Goal: Task Accomplishment & Management: Manage account settings

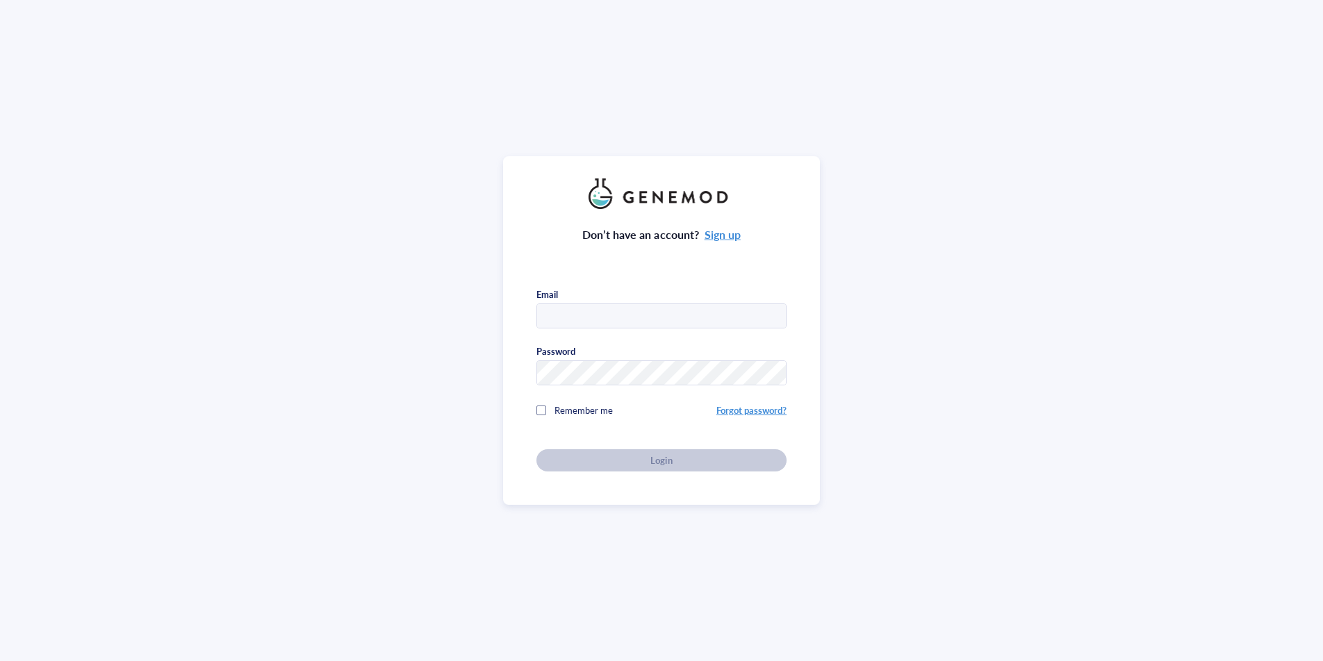
click at [728, 313] on input "text" at bounding box center [661, 316] width 249 height 25
type input "[EMAIL_ADDRESS][DOMAIN_NAME]"
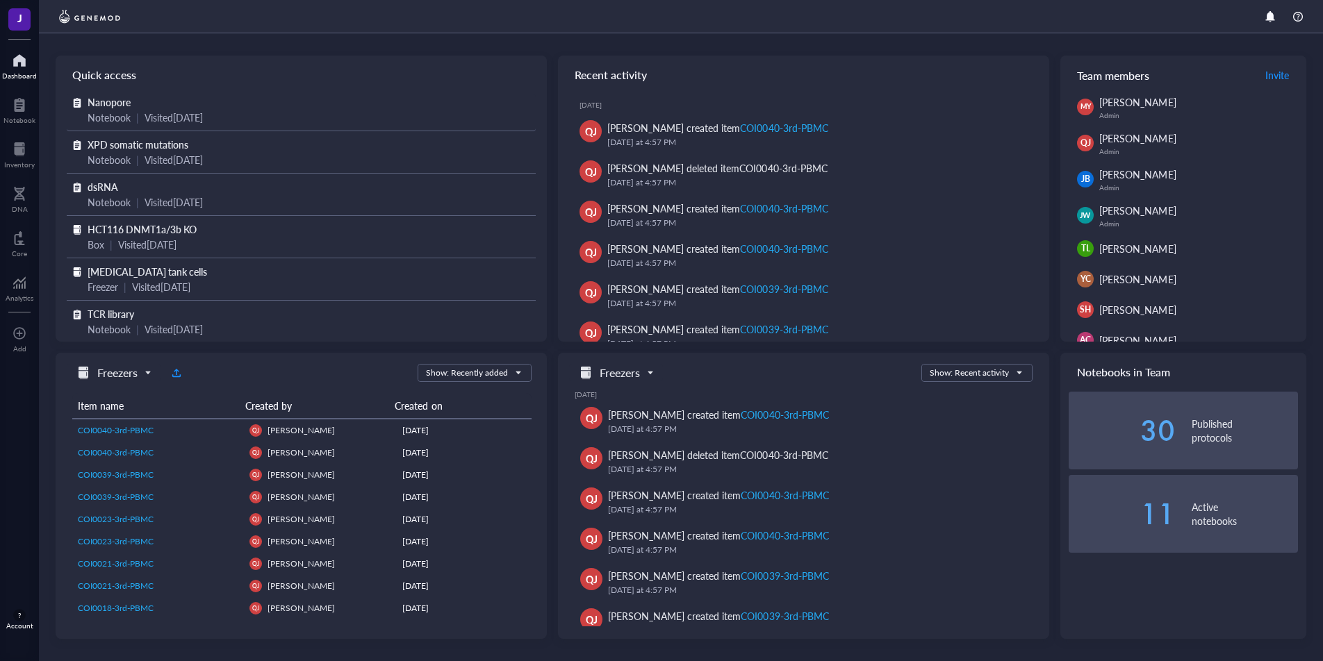
click at [109, 103] on span "Nanopore" at bounding box center [109, 102] width 43 height 14
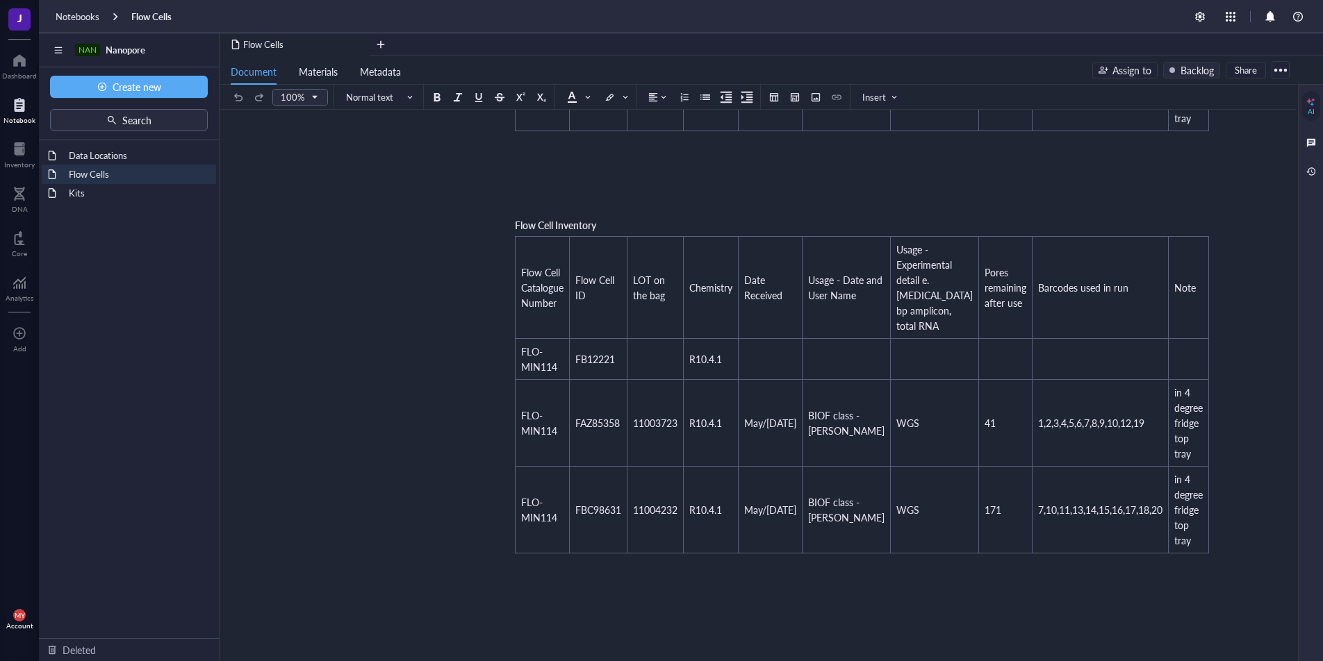
scroll to position [371, 0]
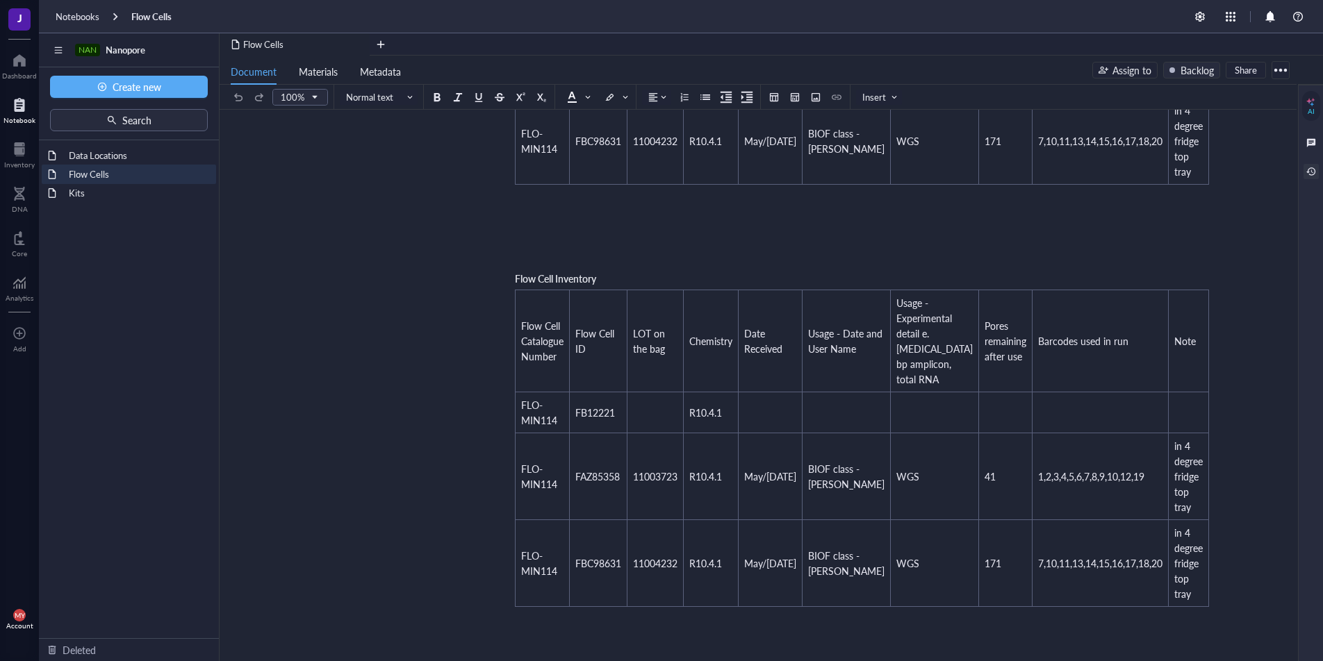
click at [1312, 166] on div at bounding box center [1310, 171] width 15 height 15
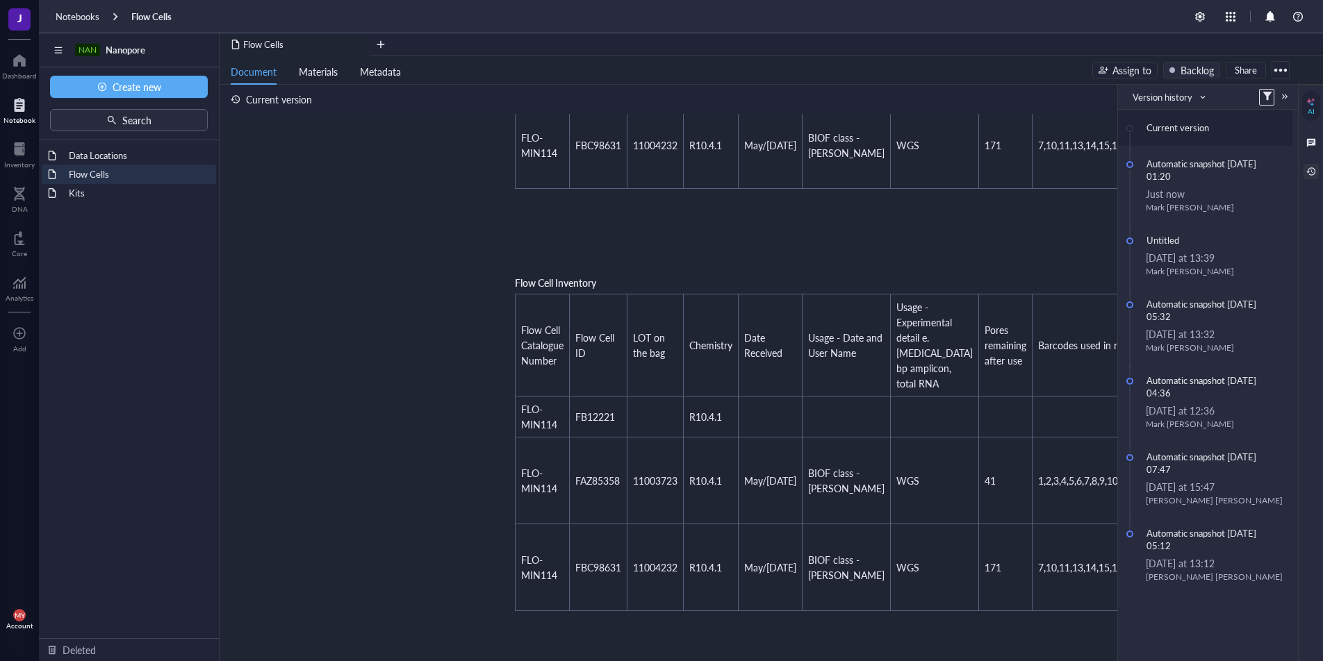
click at [1031, 250] on div "Flow Cells Flow Cells ﻿ Flow Cell Inventory Flow Cell Catalogue Number Flow Cel…" at bounding box center [754, 349] width 1071 height 1146
drag, startPoint x: 504, startPoint y: 285, endPoint x: 645, endPoint y: 322, distance: 145.9
click at [645, 322] on div "Flow Cells Flow Cells ﻿ Flow Cell Inventory Flow Cell Catalogue Number Flow Cel…" at bounding box center [754, 349] width 1071 height 1146
click at [519, 279] on span "Flow Cell Inventory" at bounding box center [555, 283] width 81 height 14
click at [516, 281] on span "Flow Cell Inventory" at bounding box center [555, 283] width 81 height 14
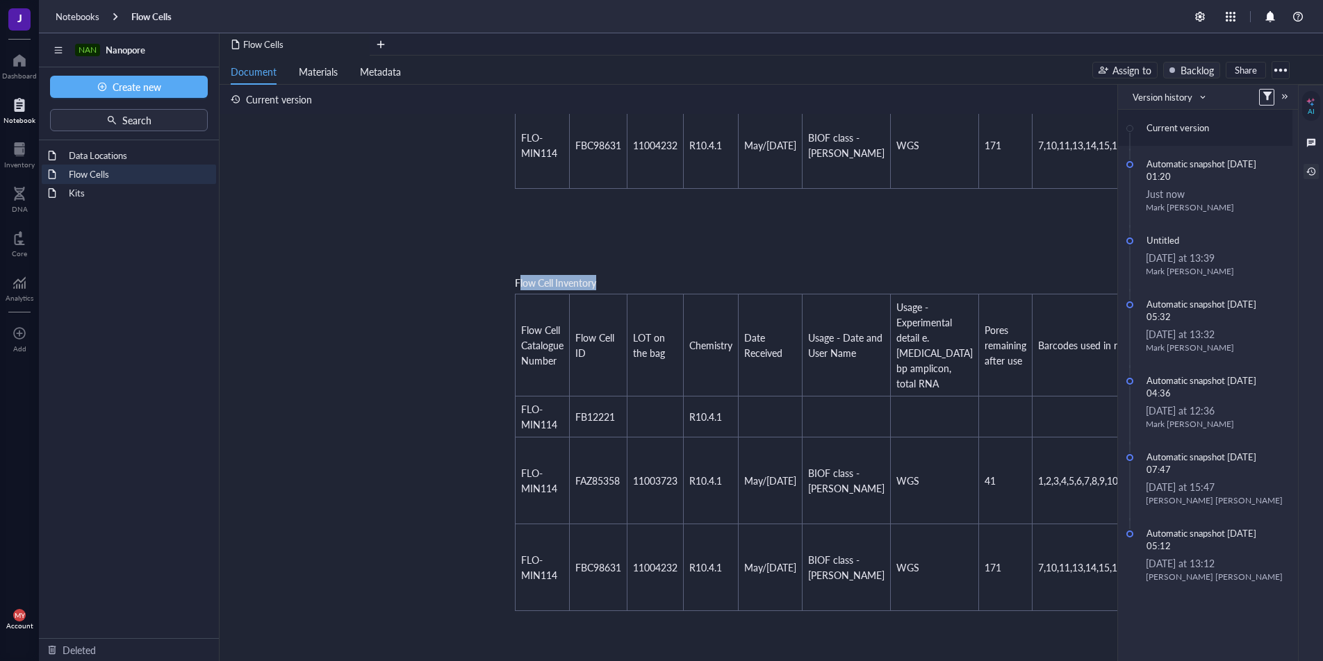
drag, startPoint x: 517, startPoint y: 281, endPoint x: 1076, endPoint y: 637, distance: 662.5
click at [1090, 622] on div "Flow Cells Flow Cells ﻿ Flow Cell Inventory Flow Cell Catalogue Number Flow Cel…" at bounding box center [754, 349] width 1071 height 1146
click at [1075, 638] on div "Flow Cells Flow Cells ﻿ Flow Cell Inventory Flow Cell Catalogue Number Flow Cel…" at bounding box center [754, 349] width 1071 height 1146
click at [1284, 97] on div at bounding box center [1284, 97] width 10 height 10
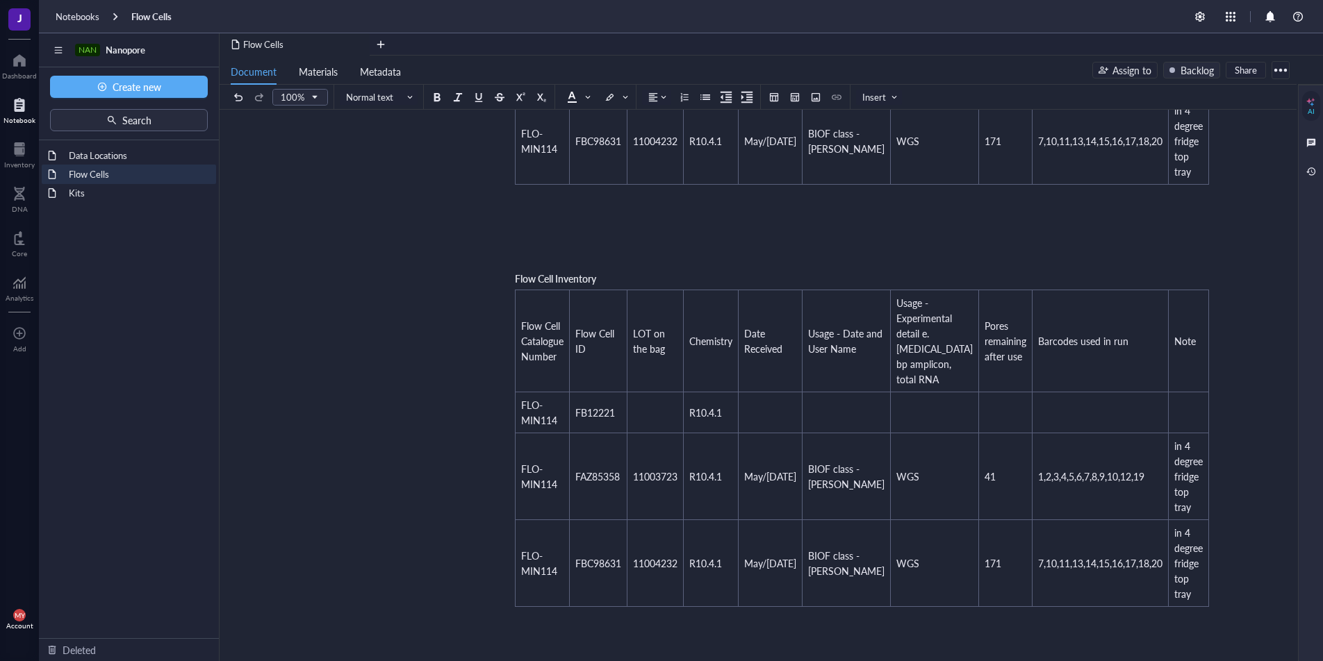
drag, startPoint x: 512, startPoint y: 277, endPoint x: 508, endPoint y: 263, distance: 14.3
click at [508, 263] on div "﻿ Flow Cell Inventory Flow Cell Catalogue Number Flow Cell ID LOT on the bag Ch…" at bounding box center [755, 371] width 495 height 1095
click at [516, 276] on span "Flow Cell Inventory" at bounding box center [555, 279] width 81 height 14
click at [517, 279] on span "Flow Cell Inventory" at bounding box center [555, 279] width 81 height 14
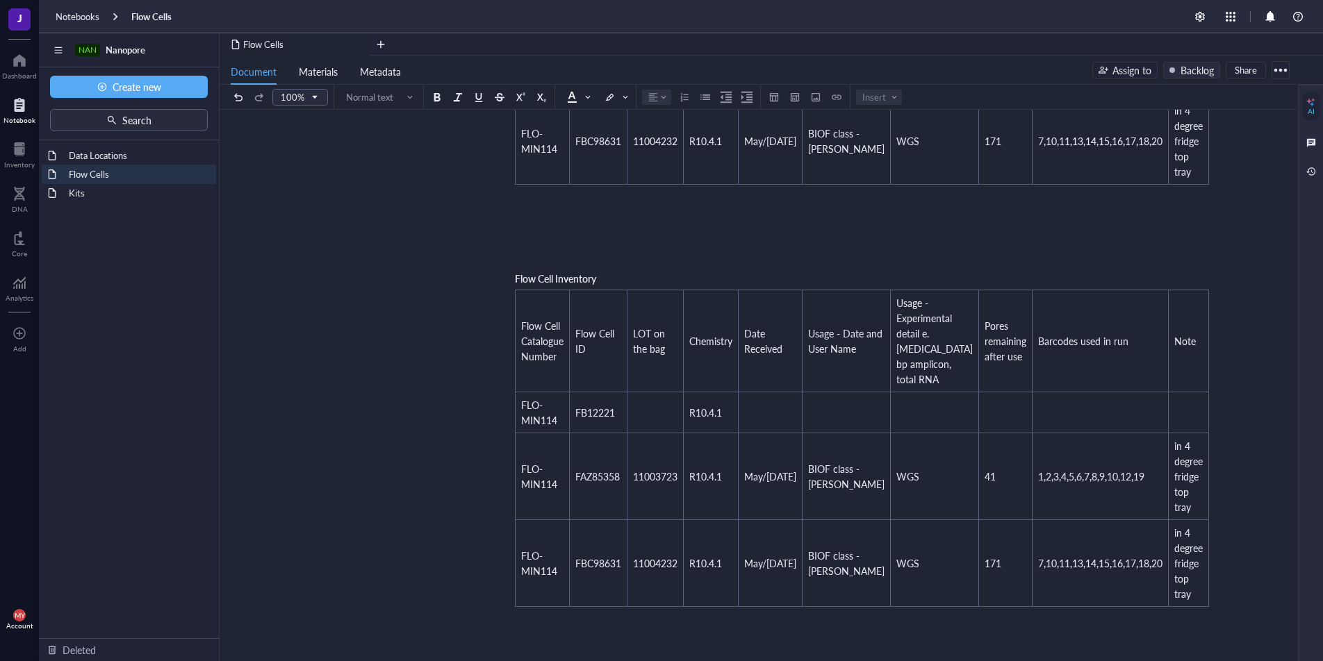
click at [517, 279] on span "Flow Cell Inventory" at bounding box center [555, 279] width 81 height 14
click at [500, 283] on div "Flow Cells Flow Cells ﻿ Flow Cell Inventory Flow Cell Catalogue Number Flow Cel…" at bounding box center [754, 345] width 1071 height 1146
click at [515, 293] on td "Flow Cell Catalogue Number" at bounding box center [542, 341] width 54 height 102
click at [517, 287] on div "﻿ Flow Cell Catalogue Number Flow Cell ID LOT on the bag Chemistry Date Receive…" at bounding box center [862, 439] width 708 height 350
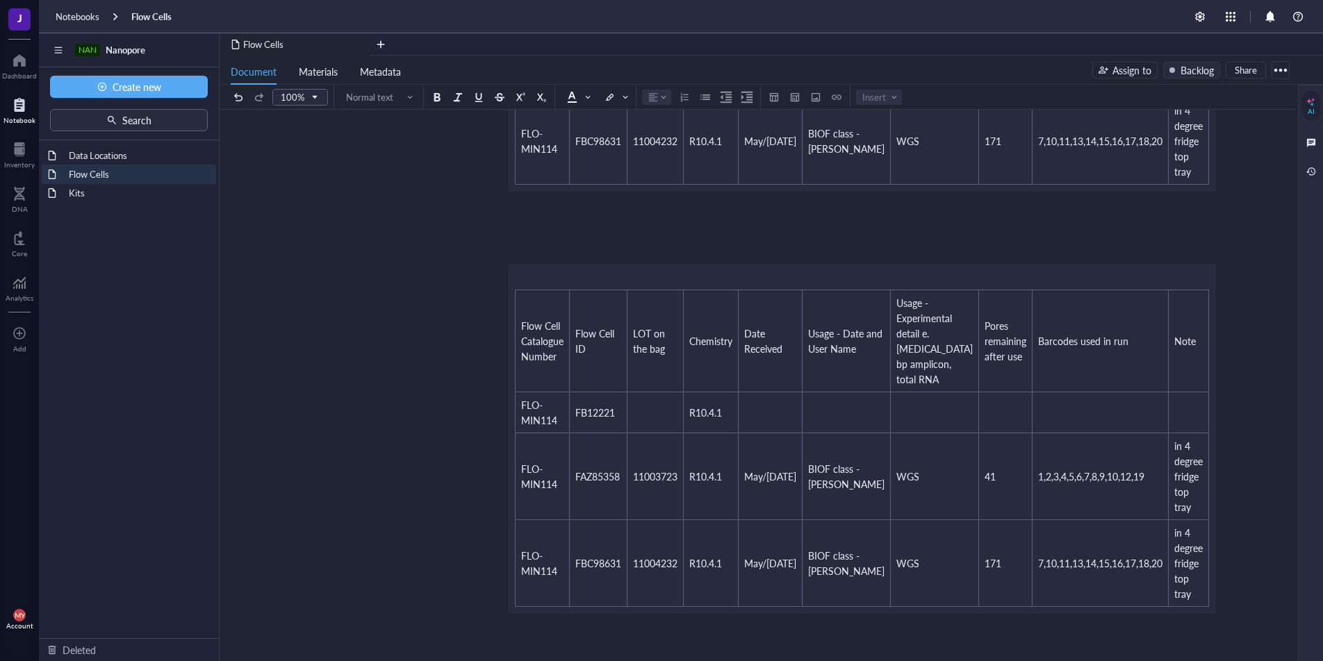
click at [506, 288] on div "Flow Cells Flow Cells ﻿ Flow Cell Inventory Flow Cell Catalogue Number Flow Cel…" at bounding box center [754, 345] width 1071 height 1146
click at [511, 285] on div "﻿ Flow Cell Inventory Flow Cell Catalogue Number Flow Cell ID LOT on the bag Ch…" at bounding box center [755, 371] width 495 height 1095
click at [504, 284] on div "Flow Cells Flow Cells ﻿ Flow Cell Inventory Flow Cell Catalogue Number Flow Cel…" at bounding box center [754, 345] width 1071 height 1146
click at [663, 281] on div "﻿ Flow Cell Inventory Flow Cell Catalogue Number Flow Cell ID LOT on the bag Ch…" at bounding box center [755, 371] width 495 height 1095
click at [1134, 523] on div "Flow Cells Flow Cells ﻿ Flow Cell Inventory Flow Cell Catalogue Number Flow Cel…" at bounding box center [754, 345] width 1071 height 1146
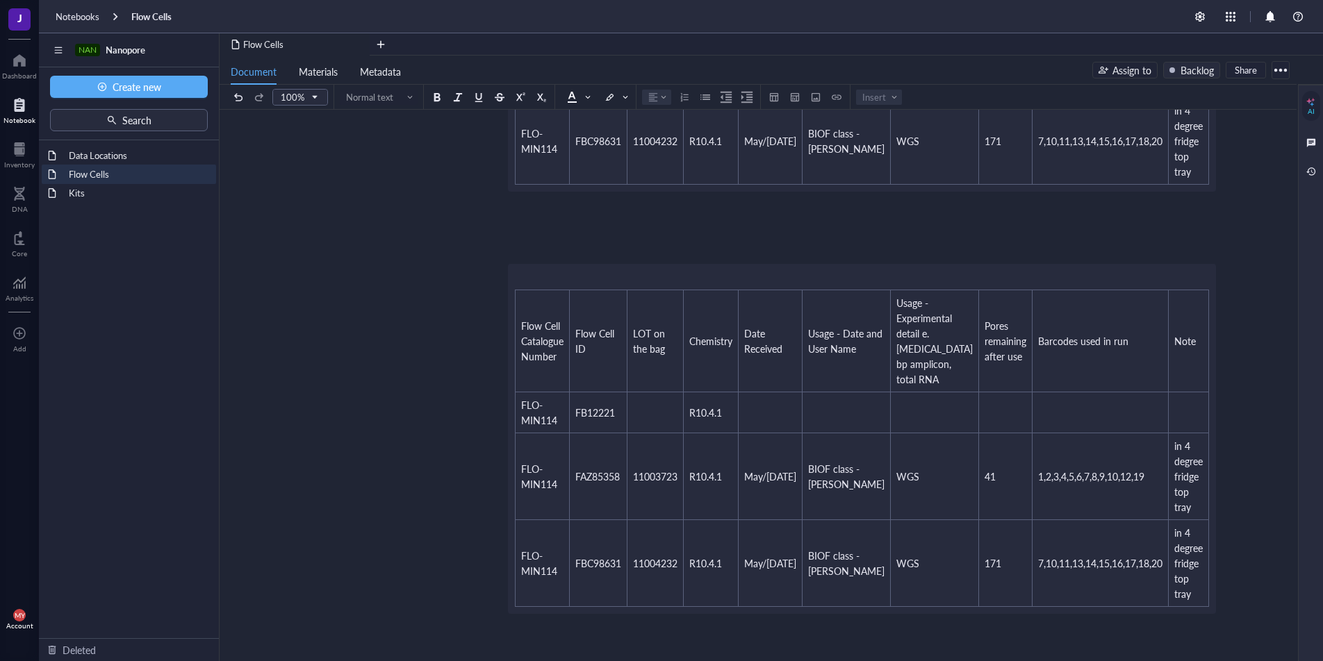
click at [1170, 565] on div "Flow Cells Flow Cells ﻿ Flow Cell Inventory Flow Cell Catalogue Number Flow Cel…" at bounding box center [754, 345] width 1071 height 1146
click at [1157, 633] on div "Flow Cells Flow Cells ﻿ Flow Cell Inventory Flow Cell Catalogue Number Flow Cel…" at bounding box center [754, 345] width 1071 height 1146
click at [1147, 618] on div "Flow Cells Flow Cells ﻿ Flow Cell Inventory Flow Cell Catalogue Number Flow Cel…" at bounding box center [754, 345] width 1071 height 1146
click at [1142, 611] on div "Flow Cells Flow Cells ﻿ Flow Cell Inventory Flow Cell Catalogue Number Flow Cel…" at bounding box center [754, 345] width 1071 height 1146
click at [1017, 647] on div "Flow Cells Flow Cells ﻿ Flow Cell Inventory Flow Cell Catalogue Number Flow Cel…" at bounding box center [754, 345] width 1071 height 1146
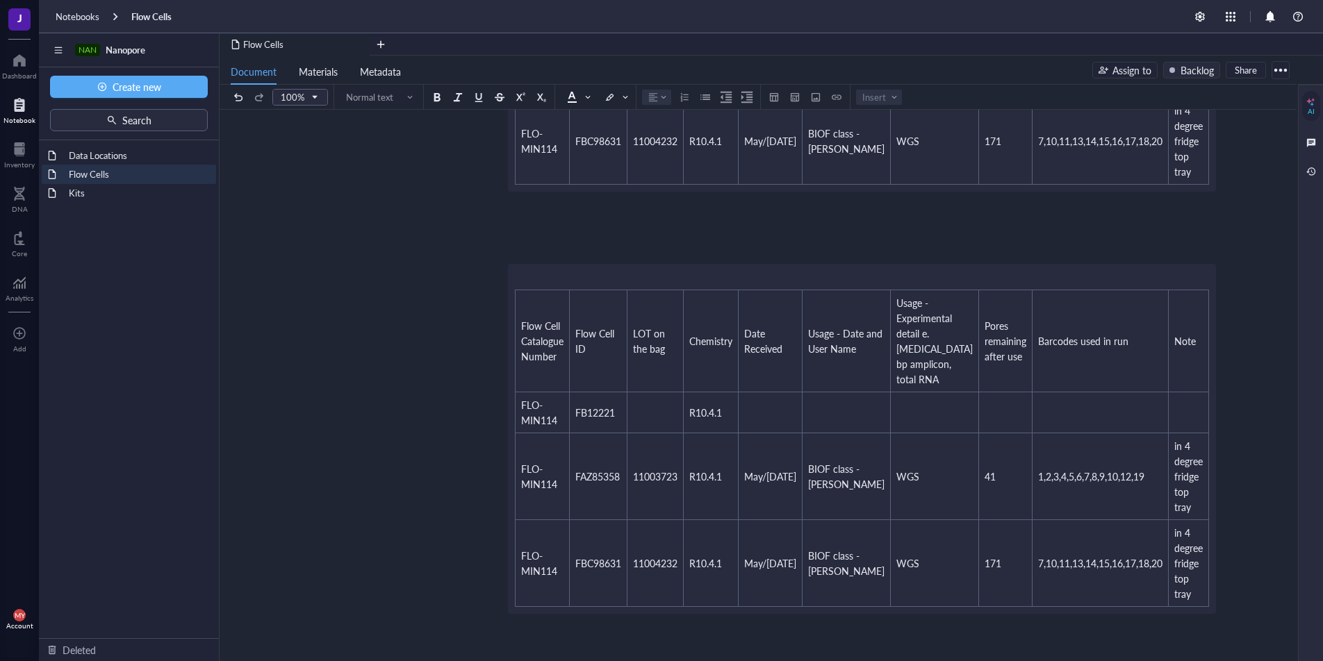
click at [1013, 633] on div "Flow Cells Flow Cells ﻿ Flow Cell Inventory Flow Cell Catalogue Number Flow Cel…" at bounding box center [754, 345] width 1071 height 1146
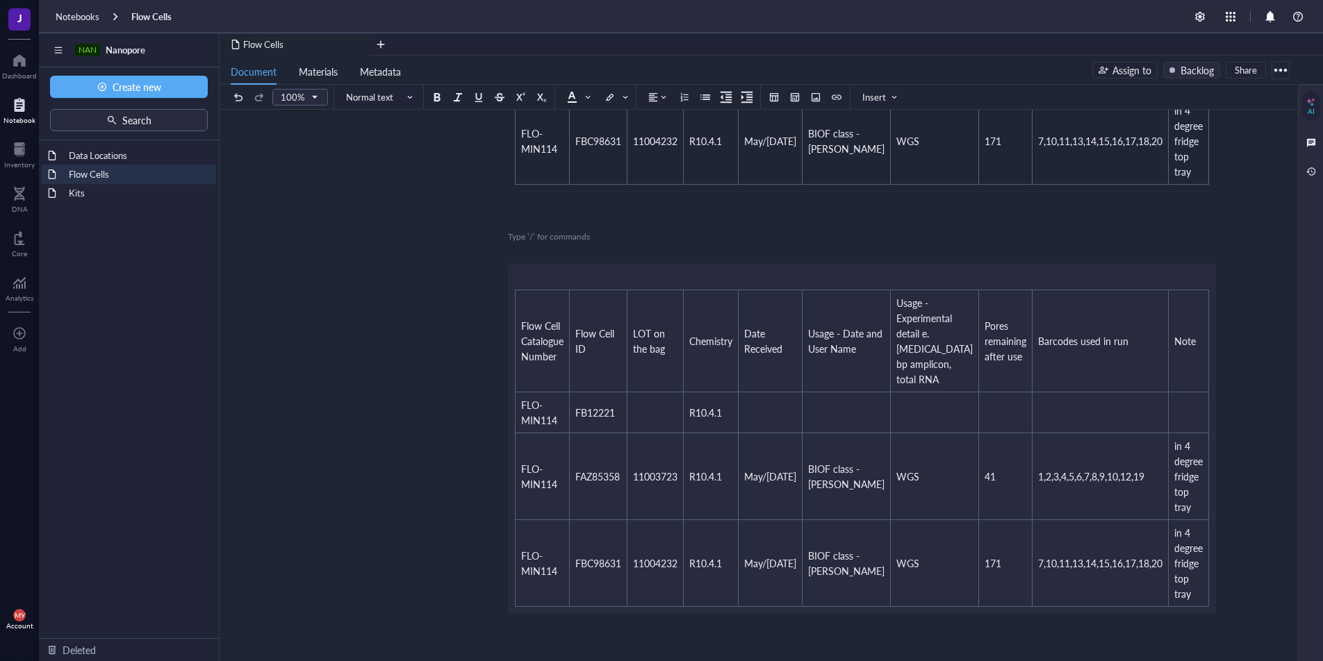
click at [685, 231] on div "﻿ Type ‘/’ for commands" at bounding box center [755, 237] width 495 height 13
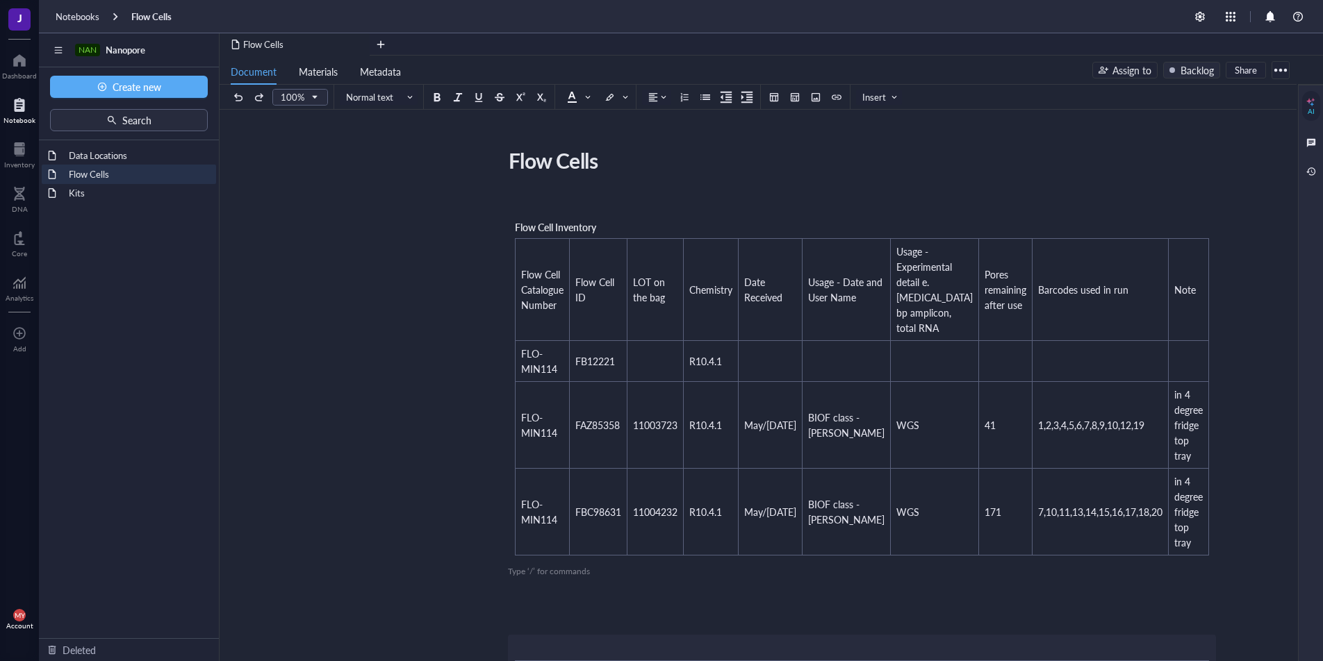
scroll to position [422, 0]
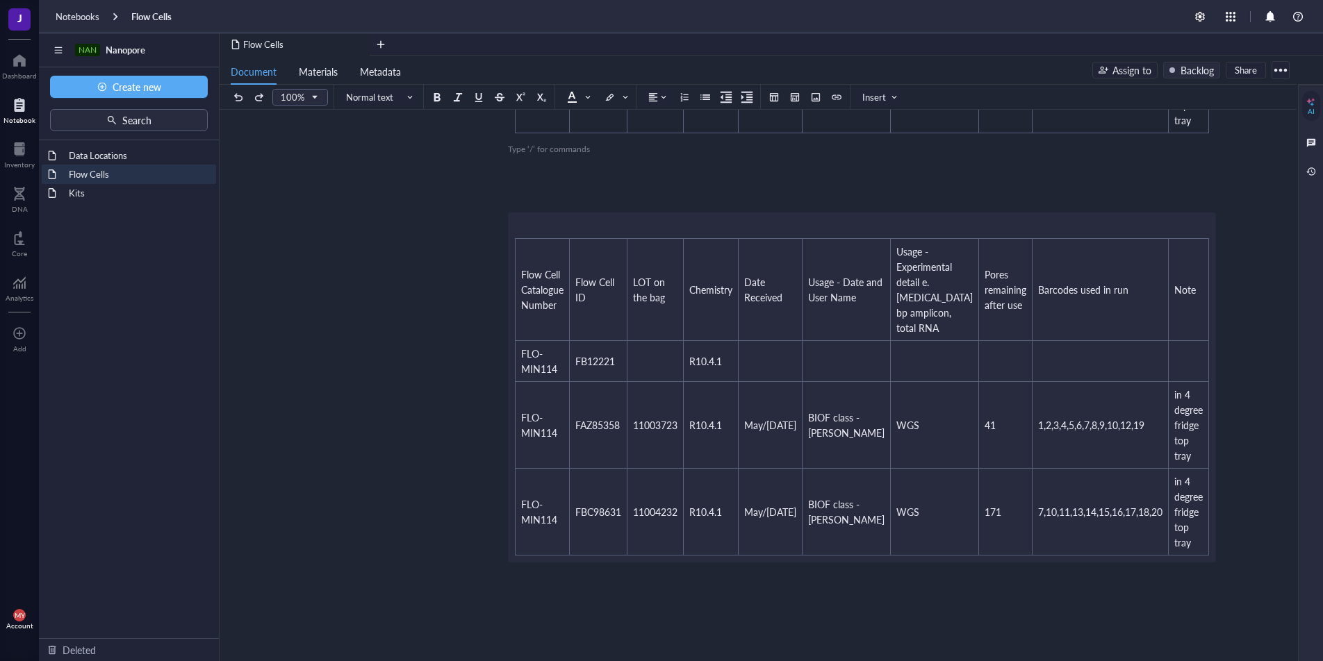
click at [517, 337] on div "﻿ Flow Cell Inventory Flow Cell Catalogue Number Flow Cell ID LOT on the bag Ch…" at bounding box center [755, 310] width 495 height 1077
click at [533, 295] on div "﻿ Flow Cell Inventory Flow Cell Catalogue Number Flow Cell ID LOT on the bag Ch…" at bounding box center [755, 310] width 495 height 1077
drag, startPoint x: 522, startPoint y: 270, endPoint x: 1094, endPoint y: 545, distance: 635.3
click at [1084, 545] on div "Flow Cells Flow Cells ﻿ Flow Cell Inventory Flow Cell Catalogue Number Flow Cel…" at bounding box center [754, 285] width 1071 height 1128
click at [1111, 545] on div "Flow Cells Flow Cells ﻿ Flow Cell Inventory Flow Cell Catalogue Number Flow Cel…" at bounding box center [754, 285] width 1071 height 1128
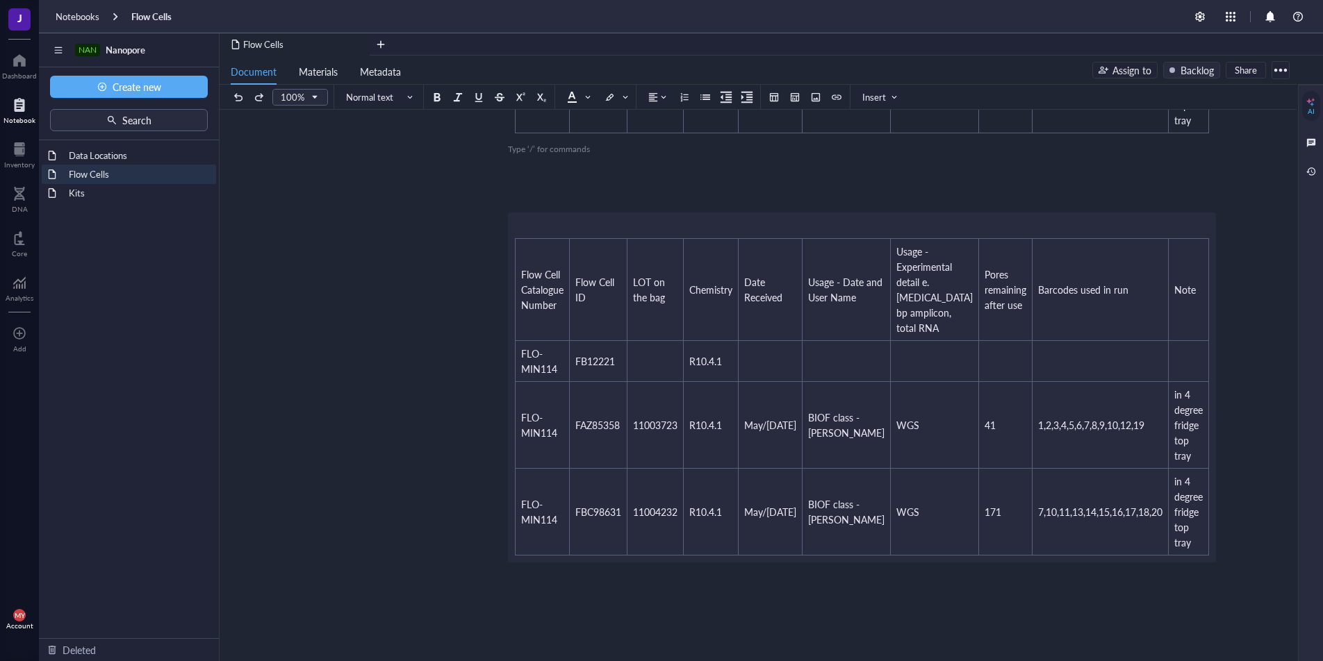
click at [1116, 540] on div "Flow Cells Flow Cells ﻿ Flow Cell Inventory Flow Cell Catalogue Number Flow Cel…" at bounding box center [754, 285] width 1071 height 1128
click at [1142, 536] on div "Flow Cells Flow Cells ﻿ Flow Cell Inventory Flow Cell Catalogue Number Flow Cel…" at bounding box center [754, 285] width 1071 height 1128
click at [1101, 603] on div "Flow Cells Flow Cells ﻿ Flow Cell Inventory Flow Cell Catalogue Number Flow Cel…" at bounding box center [754, 285] width 1071 height 1128
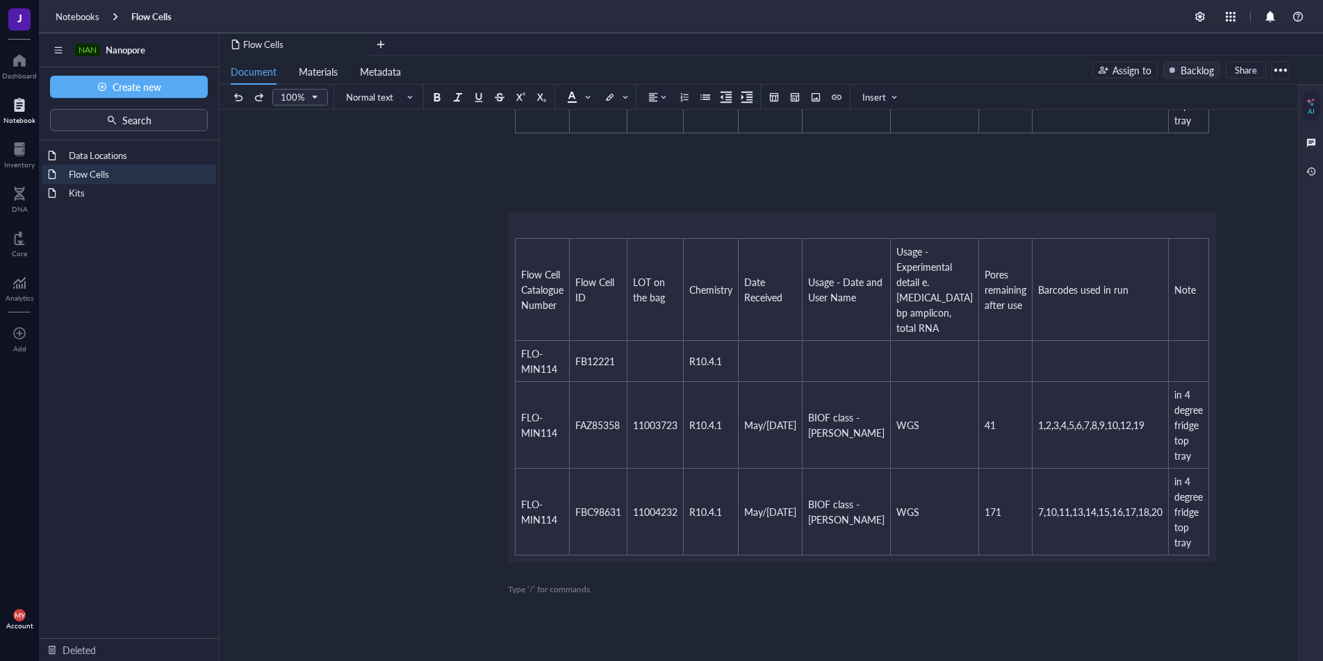
click at [1082, 579] on div "Flow Cells Flow Cells ﻿ Flow Cell Inventory Flow Cell Catalogue Number Flow Cel…" at bounding box center [754, 285] width 1071 height 1128
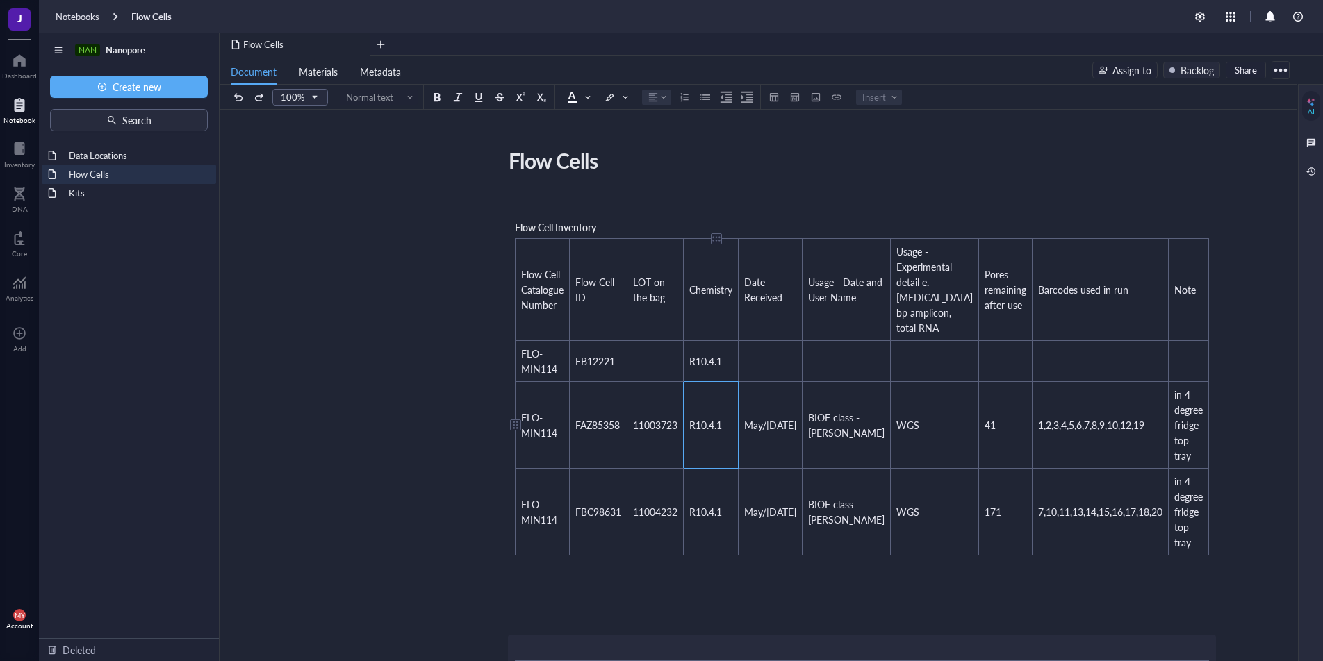
click at [731, 422] on td "R10.4.1" at bounding box center [710, 425] width 55 height 87
click at [699, 543] on td "R10.4.1" at bounding box center [710, 512] width 55 height 87
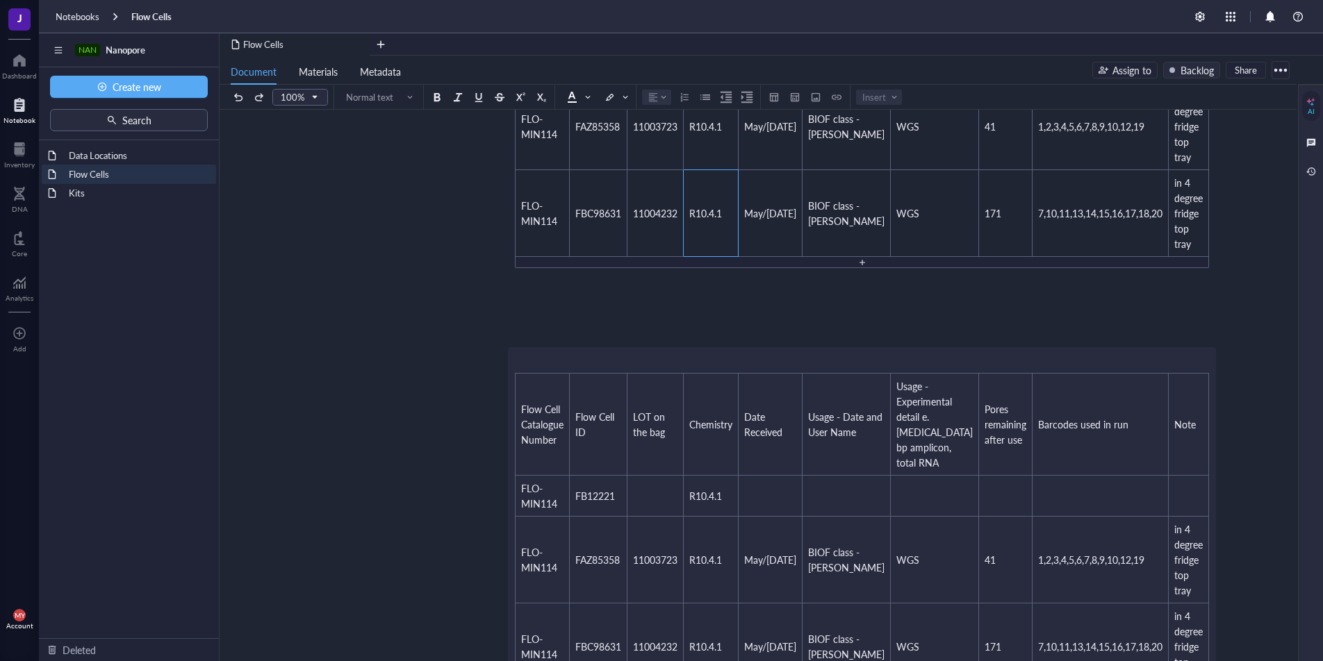
click at [713, 520] on div "﻿ Flow Cell Inventory Flow Cell Catalogue Number Flow Cell ID LOT on the bag Ch…" at bounding box center [755, 440] width 495 height 1088
click at [718, 570] on div "﻿ Flow Cell Inventory Flow Cell Catalogue Number Flow Cell ID LOT on the bag Ch…" at bounding box center [755, 440] width 495 height 1088
drag, startPoint x: 839, startPoint y: 316, endPoint x: 874, endPoint y: 372, distance: 66.1
click at [840, 316] on div "﻿" at bounding box center [755, 320] width 495 height 13
click at [875, 375] on div "﻿ Flow Cell Inventory Flow Cell Catalogue Number Flow Cell ID LOT on the bag Ch…" at bounding box center [755, 440] width 495 height 1088
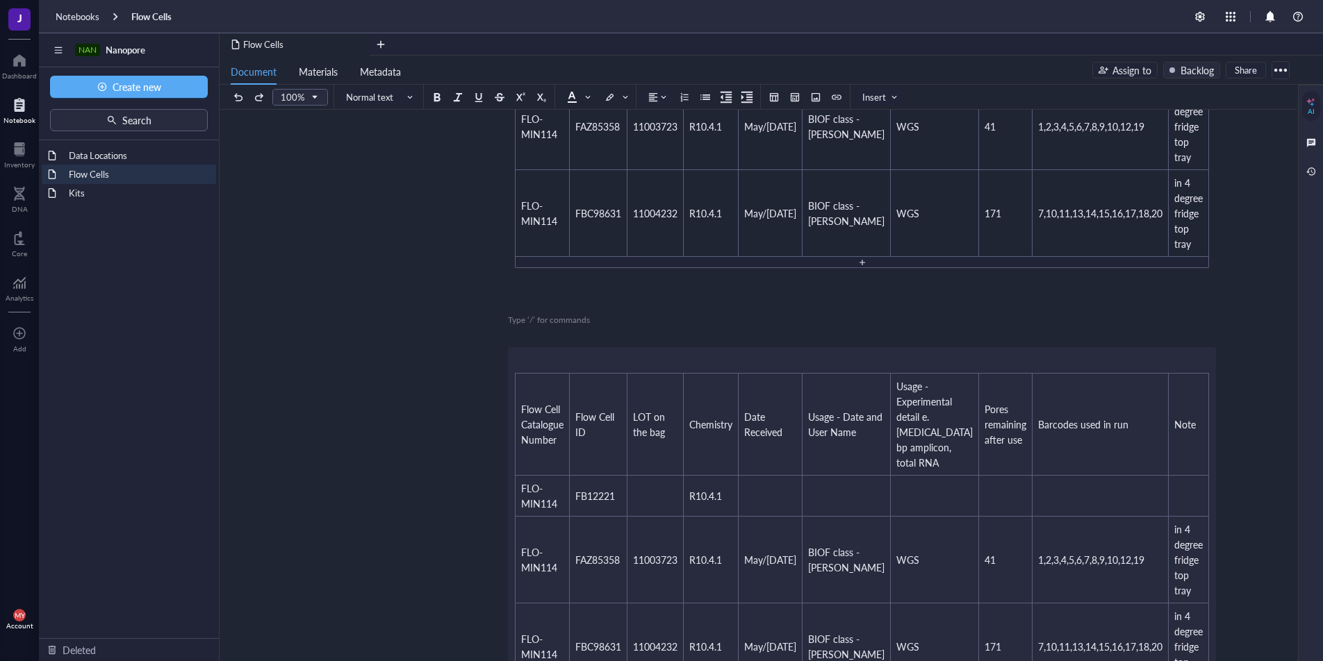
click at [875, 356] on div "﻿ Flow Cell Inventory Flow Cell Catalogue Number Flow Cell ID LOT on the bag Ch…" at bounding box center [755, 440] width 495 height 1088
click at [724, 317] on div "﻿ Type ‘/’ for commands" at bounding box center [755, 320] width 495 height 13
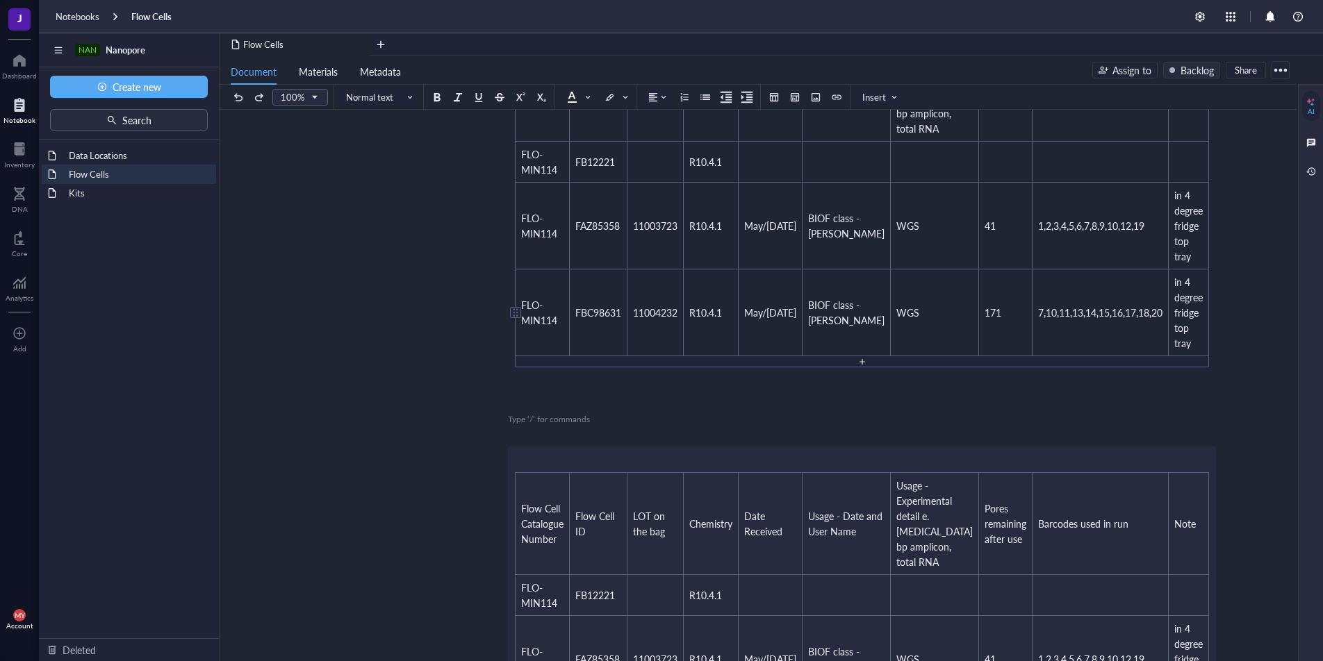
scroll to position [0, 0]
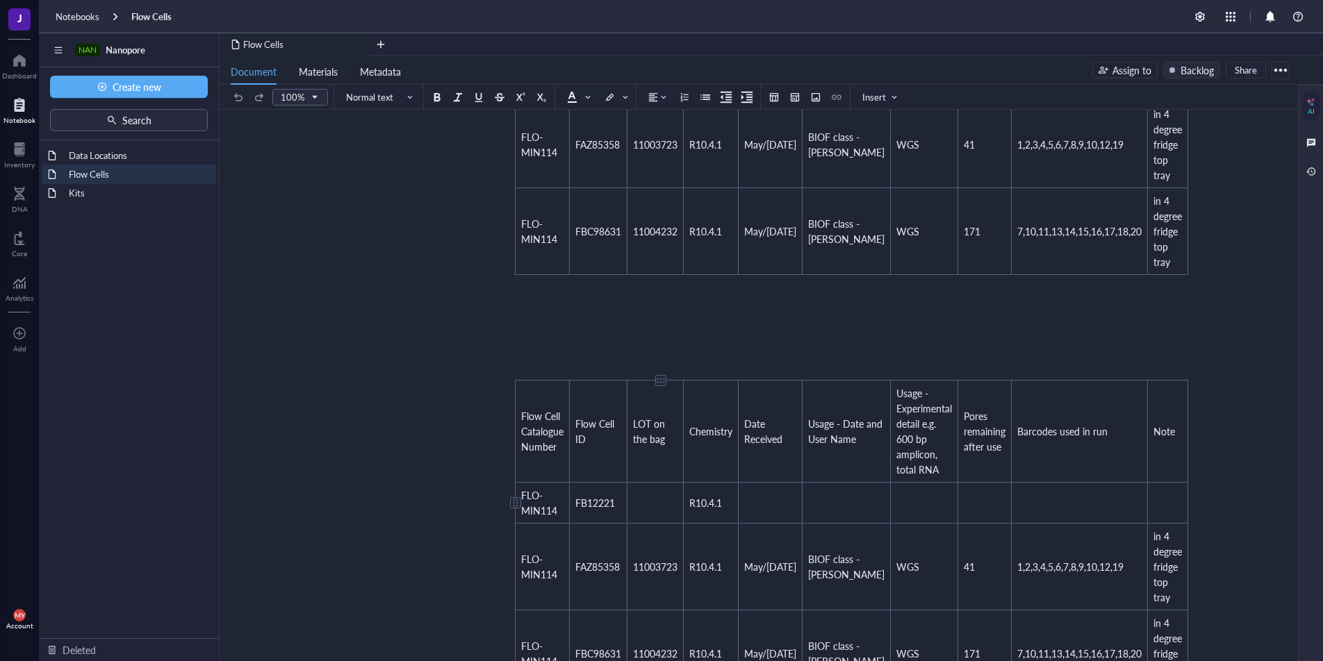
scroll to position [353, 0]
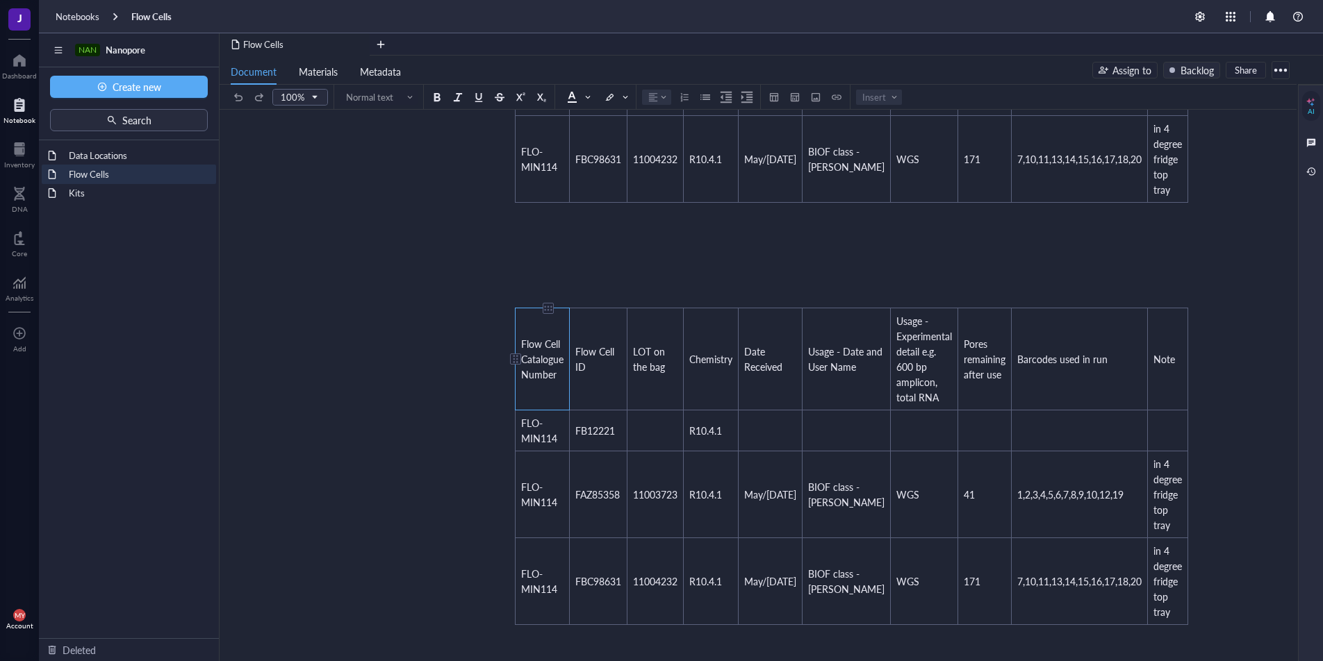
click at [531, 345] on span "Flow Cell Catalogue Number" at bounding box center [543, 359] width 45 height 44
drag, startPoint x: 522, startPoint y: 340, endPoint x: 1102, endPoint y: 608, distance: 638.3
click at [1102, 608] on tbody "Flow Cell Catalogue Number Flow Cell ID LOT on the bag Chemistry Date Received …" at bounding box center [851, 466] width 672 height 317
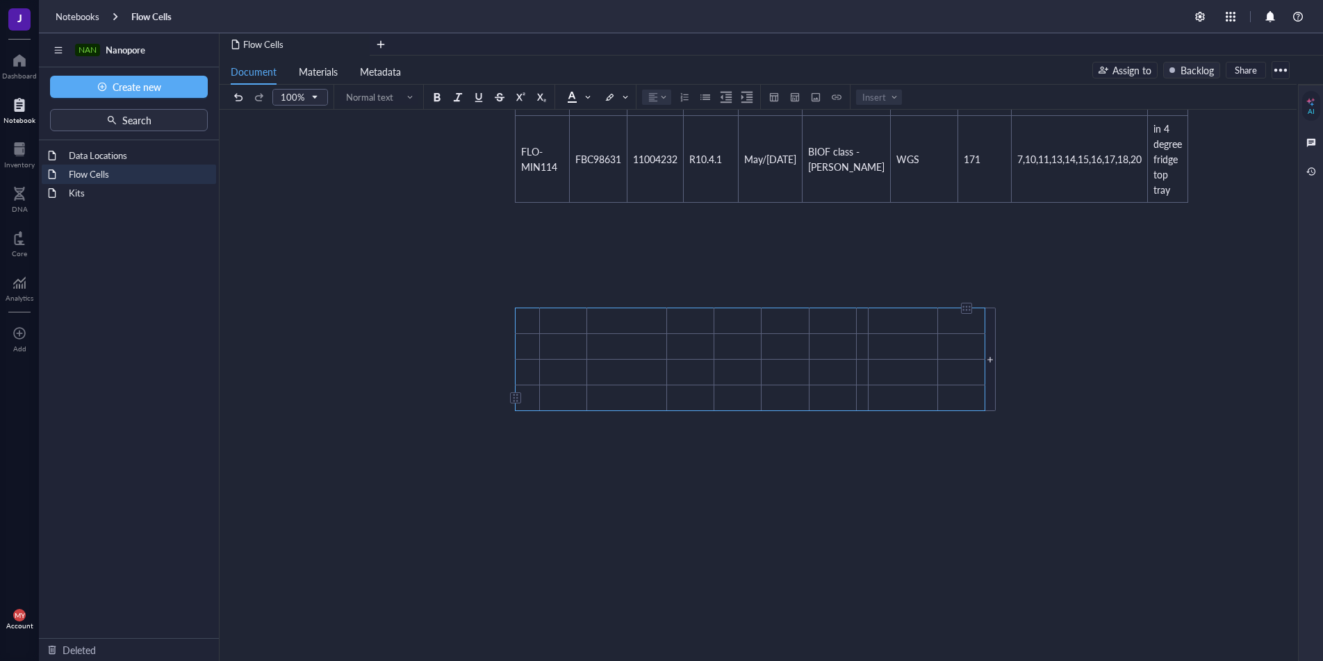
click at [761, 453] on div "﻿ Flow Cell Inventory Flow Cell Catalogue Number Flow Cell ID LOT on the bag Ch…" at bounding box center [755, 273] width 495 height 863
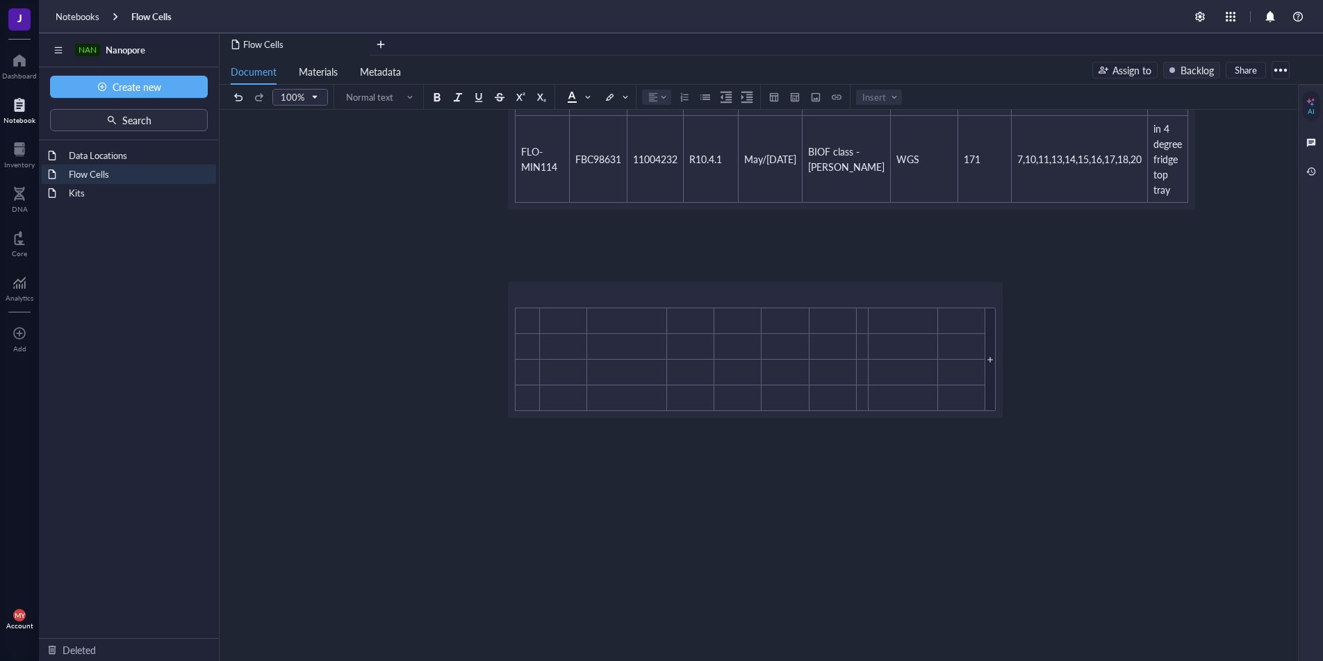
click at [515, 347] on div "﻿ Flow Cell Inventory Flow Cell Catalogue Number Flow Cell ID LOT on the bag Ch…" at bounding box center [755, 264] width 495 height 845
click at [511, 317] on div "﻿ Flow Cell Inventory Flow Cell Catalogue Number Flow Cell ID LOT on the bag Ch…" at bounding box center [755, 264] width 495 height 845
click at [514, 303] on div "﻿ Flow Cell Inventory Flow Cell Catalogue Number Flow Cell ID LOT on the bag Ch…" at bounding box center [755, 264] width 495 height 845
drag, startPoint x: 519, startPoint y: 298, endPoint x: 1093, endPoint y: 474, distance: 600.7
click at [1093, 474] on div "Flow Cells Flow Cells ﻿ Flow Cell Inventory Flow Cell Catalogue Number Flow Cel…" at bounding box center [754, 238] width 1071 height 896
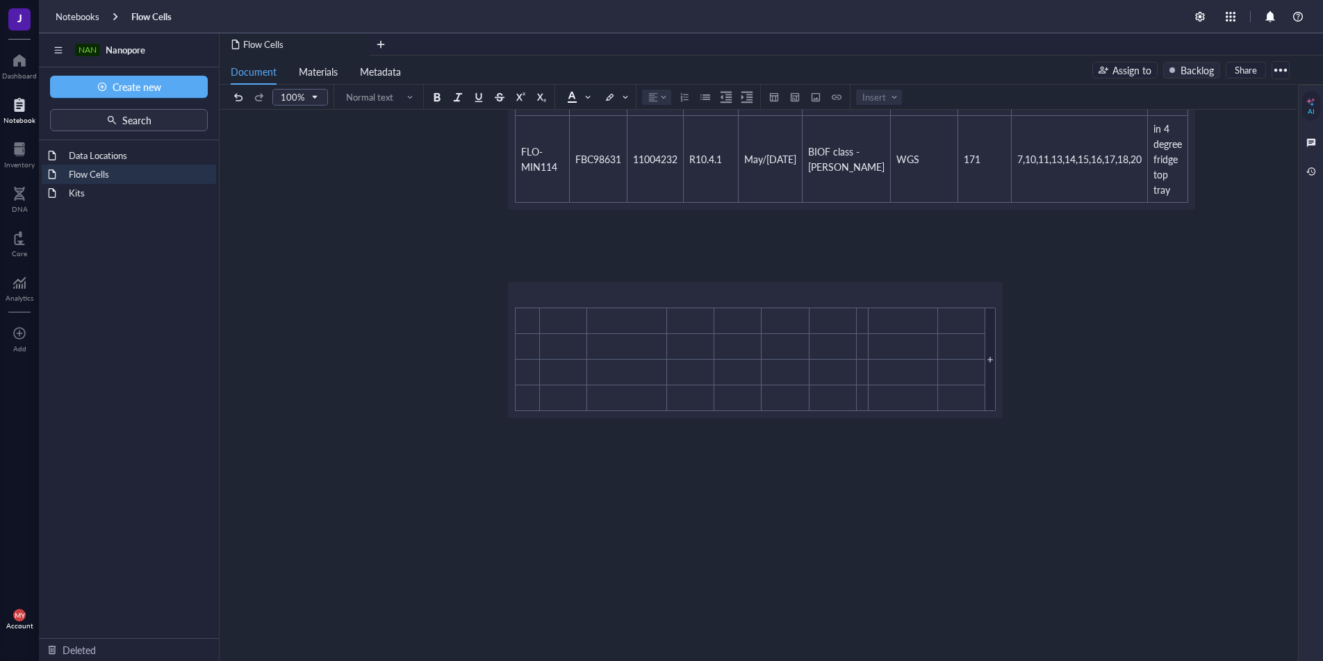
click at [1094, 472] on div "Flow Cells Flow Cells ﻿ Flow Cell Inventory Flow Cell Catalogue Number Flow Cel…" at bounding box center [754, 238] width 1071 height 896
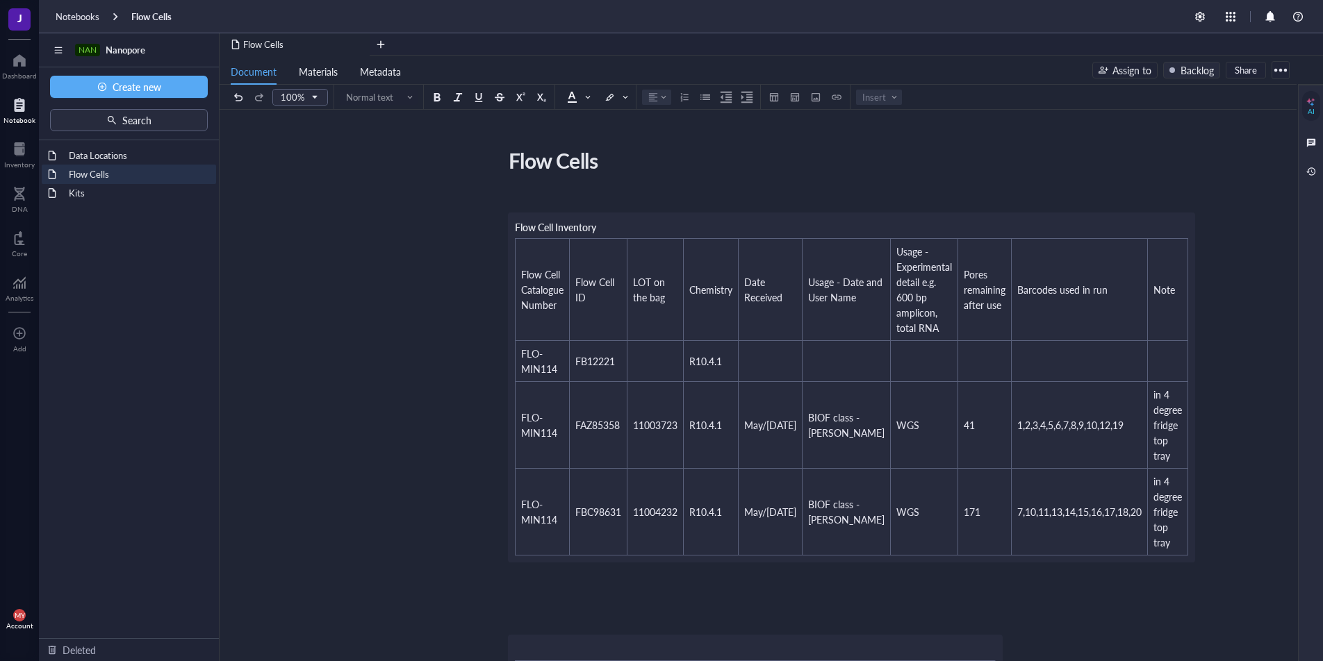
scroll to position [268, 0]
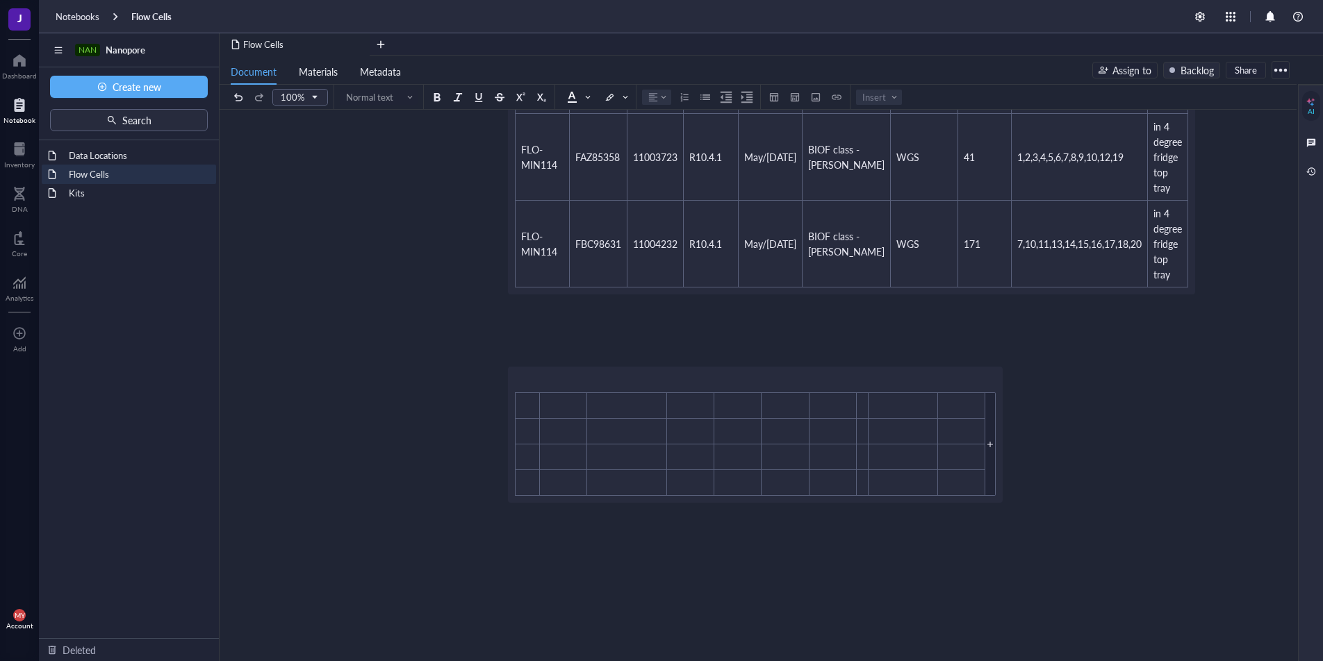
click at [971, 479] on div "﻿ Flow Cell Inventory Flow Cell Catalogue Number Flow Cell ID LOT on the bag Ch…" at bounding box center [755, 348] width 495 height 845
click at [1086, 533] on div "Flow Cells Flow Cells ﻿ Flow Cell Inventory Flow Cell Catalogue Number Flow Cel…" at bounding box center [754, 323] width 1071 height 896
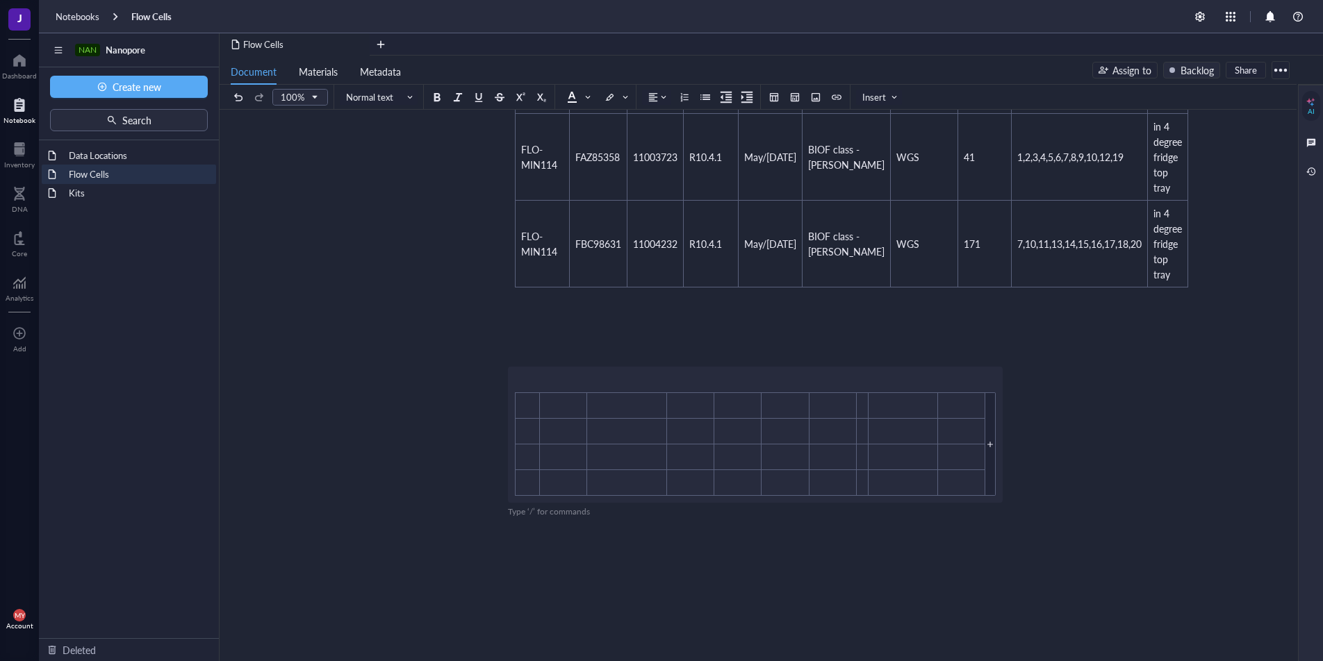
click at [876, 540] on div "﻿ Flow Cell Inventory Flow Cell Catalogue Number Flow Cell ID LOT on the bag Ch…" at bounding box center [755, 348] width 495 height 845
click at [470, 215] on div "Flow Cells Flow Cells ﻿ Flow Cell Inventory Flow Cell Catalogue Number Flow Cel…" at bounding box center [754, 323] width 1071 height 896
click at [570, 332] on div "﻿ Flow Cell Inventory Flow Cell Catalogue Number Flow Cell ID LOT on the bag Ch…" at bounding box center [755, 348] width 495 height 845
drag, startPoint x: 515, startPoint y: 483, endPoint x: 520, endPoint y: 500, distance: 17.9
click at [515, 483] on div "﻿ Flow Cell Inventory Flow Cell Catalogue Number Flow Cell ID LOT on the bag Ch…" at bounding box center [755, 348] width 495 height 845
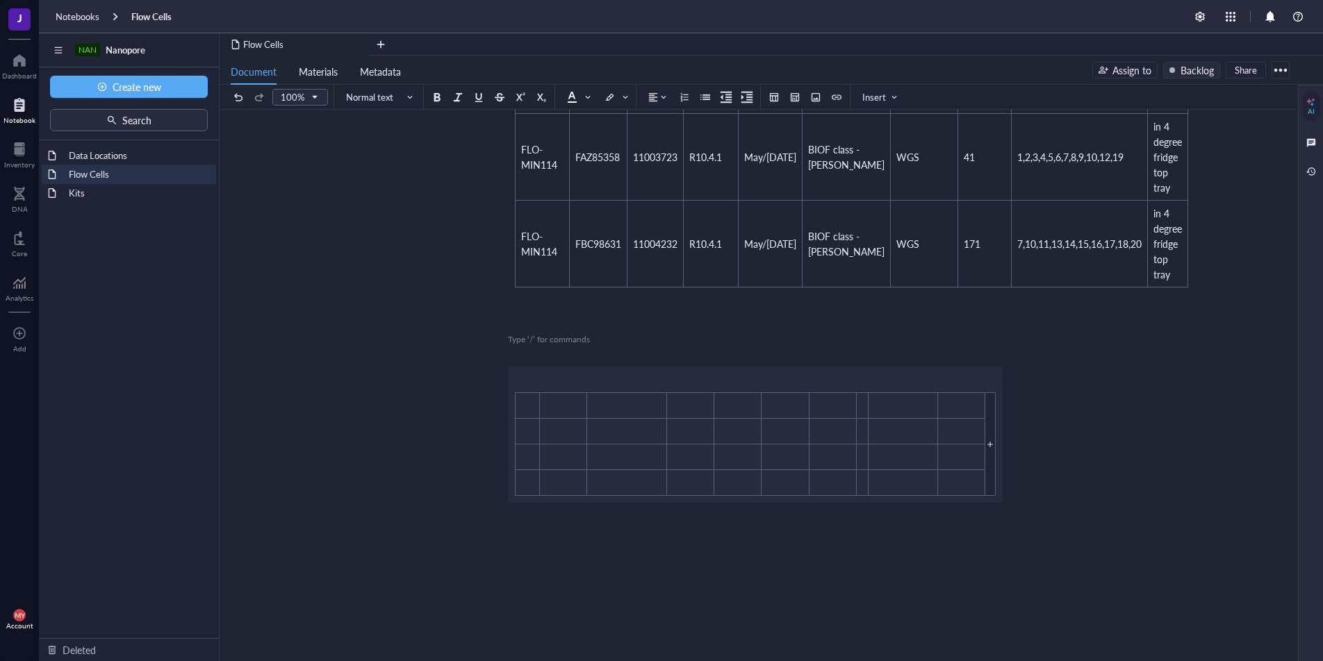
click at [523, 505] on div "﻿ Flow Cell Inventory Flow Cell Catalogue Number Flow Cell ID LOT on the bag Ch…" at bounding box center [755, 348] width 495 height 845
click at [517, 386] on div "﻿ Flow Cell Inventory Flow Cell Catalogue Number Flow Cell ID LOT on the bag Ch…" at bounding box center [755, 348] width 495 height 845
click at [552, 370] on div "﻿ Flow Cell Inventory Flow Cell Catalogue Number Flow Cell ID LOT on the bag Ch…" at bounding box center [755, 348] width 495 height 845
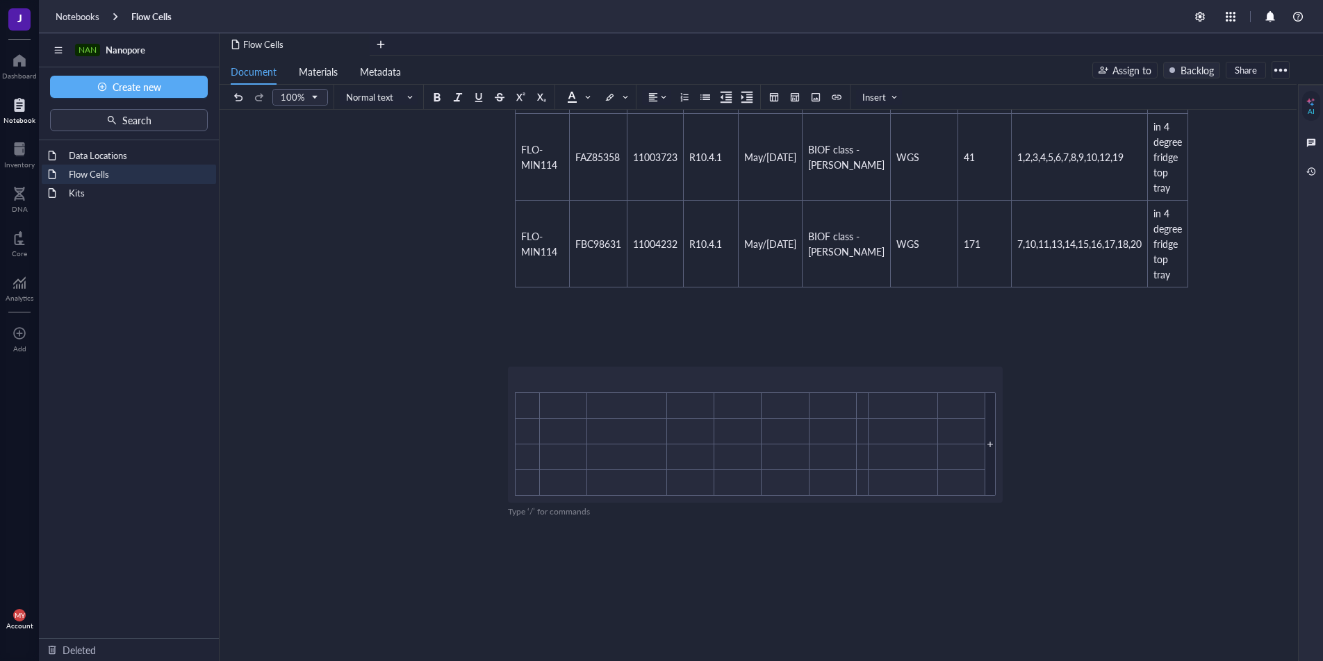
click at [577, 455] on div "﻿ Flow Cell Inventory Flow Cell Catalogue Number Flow Cell ID LOT on the bag Ch…" at bounding box center [755, 348] width 495 height 845
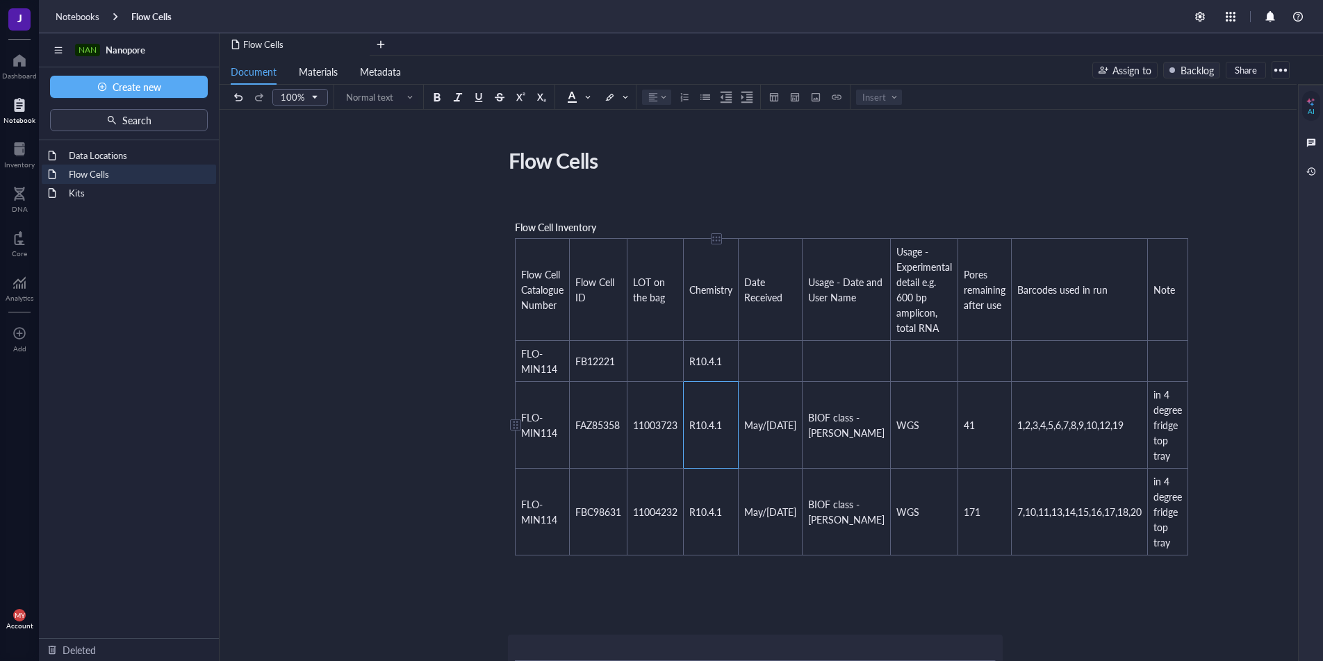
click at [706, 386] on td "R10.4.1" at bounding box center [710, 425] width 55 height 87
click at [1033, 493] on td "7,10,11,13,14,15,16,17,18,20" at bounding box center [1079, 512] width 136 height 87
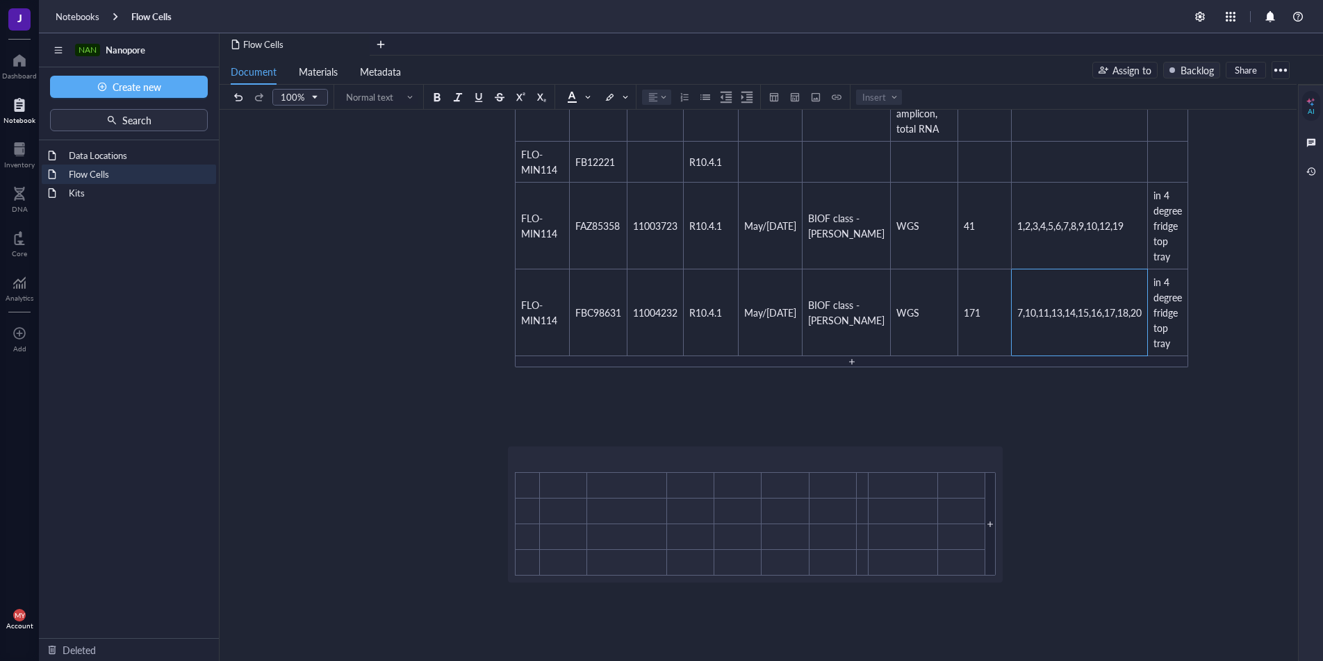
click at [856, 549] on div "﻿ Flow Cell Inventory Flow Cell Catalogue Number Flow Cell ID LOT on the bag Ch…" at bounding box center [755, 423] width 495 height 856
click at [852, 562] on div "﻿ Flow Cell Inventory Flow Cell Catalogue Number Flow Cell ID LOT on the bag Ch…" at bounding box center [755, 423] width 495 height 856
click at [973, 563] on div "﻿ Flow Cell Inventory Flow Cell Catalogue Number Flow Cell ID LOT on the bag Ch…" at bounding box center [755, 423] width 495 height 856
click at [972, 563] on div "﻿ Flow Cell Inventory Flow Cell Catalogue Number Flow Cell ID LOT on the bag Ch…" at bounding box center [755, 423] width 495 height 856
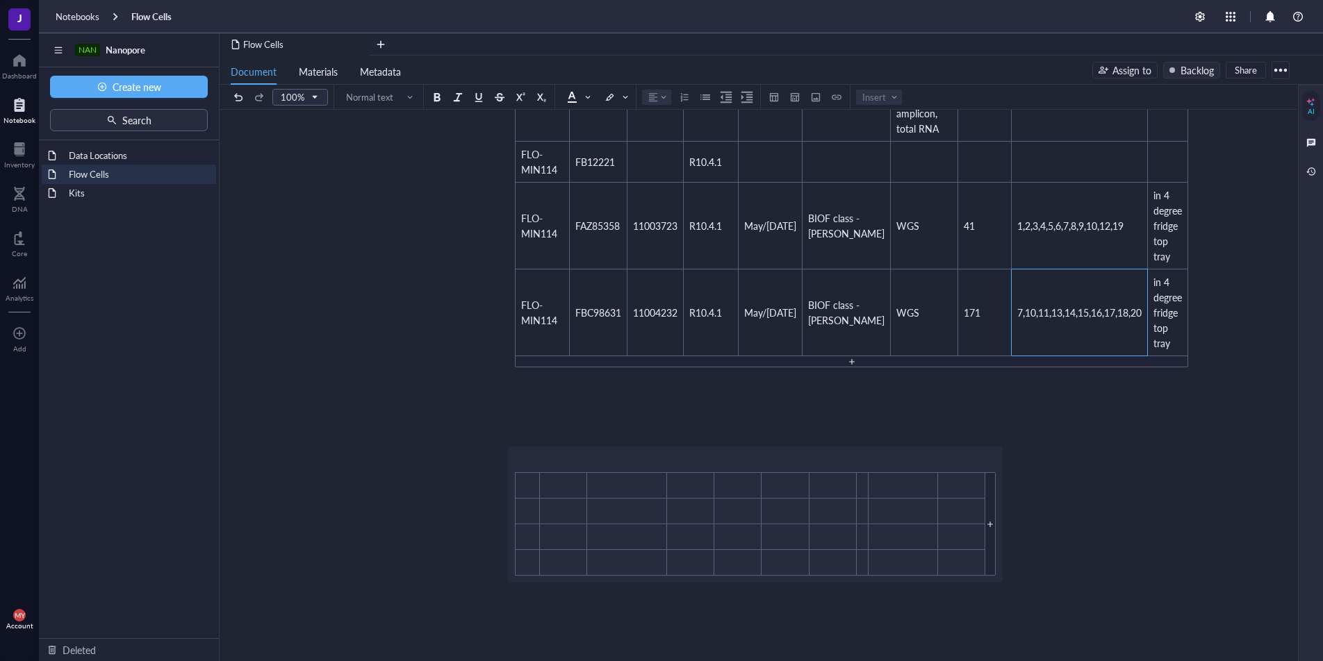
drag, startPoint x: 972, startPoint y: 563, endPoint x: 658, endPoint y: 483, distance: 323.1
click at [661, 484] on div "﻿ Flow Cell Inventory Flow Cell Catalogue Number Flow Cell ID LOT on the bag Ch…" at bounding box center [755, 423] width 495 height 856
click at [517, 473] on div "﻿ Flow Cell Inventory Flow Cell Catalogue Number Flow Cell ID LOT on the bag Ch…" at bounding box center [755, 423] width 495 height 856
click at [532, 476] on div "﻿ Flow Cell Inventory Flow Cell Catalogue Number Flow Cell ID LOT on the bag Ch…" at bounding box center [755, 423] width 495 height 856
click at [441, 377] on div "Flow Cells Flow Cells ﻿ Flow Cell Inventory Flow Cell Catalogue Number Flow Cel…" at bounding box center [754, 397] width 1071 height 907
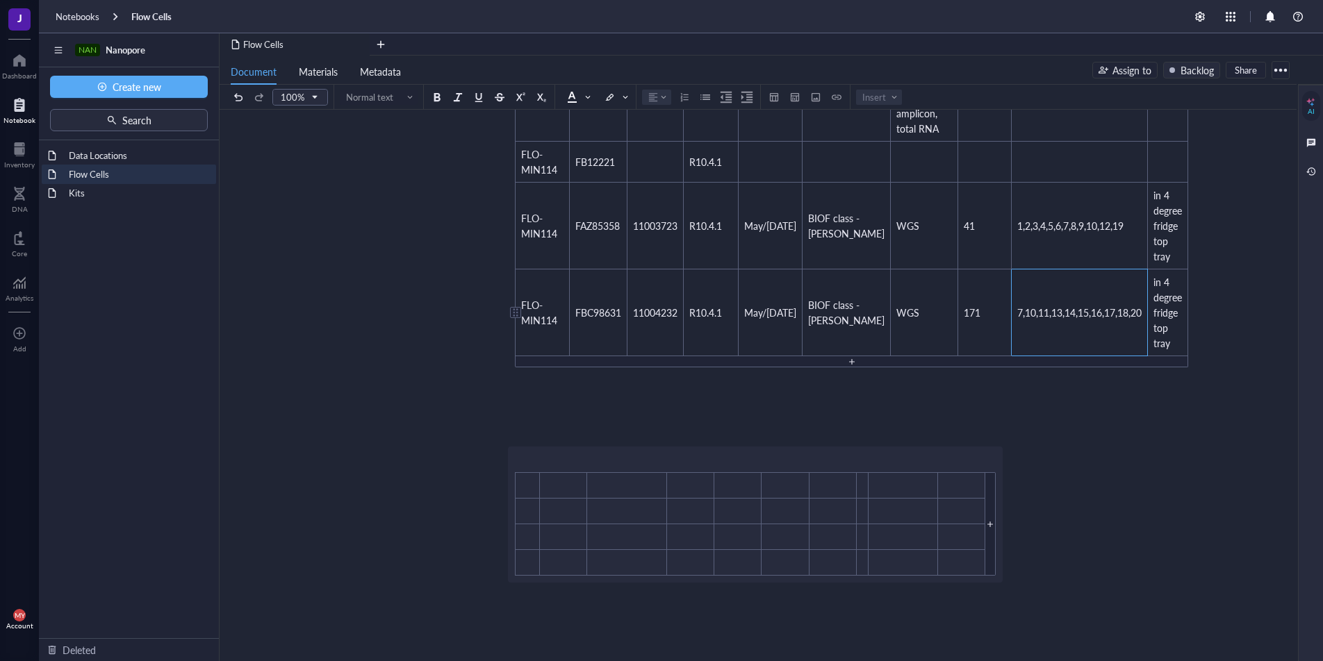
click at [622, 274] on td "FBC98631" at bounding box center [599, 313] width 58 height 87
click at [602, 515] on div "﻿ Flow Cell Inventory Flow Cell Catalogue Number Flow Cell ID LOT on the bag Ch…" at bounding box center [755, 423] width 495 height 856
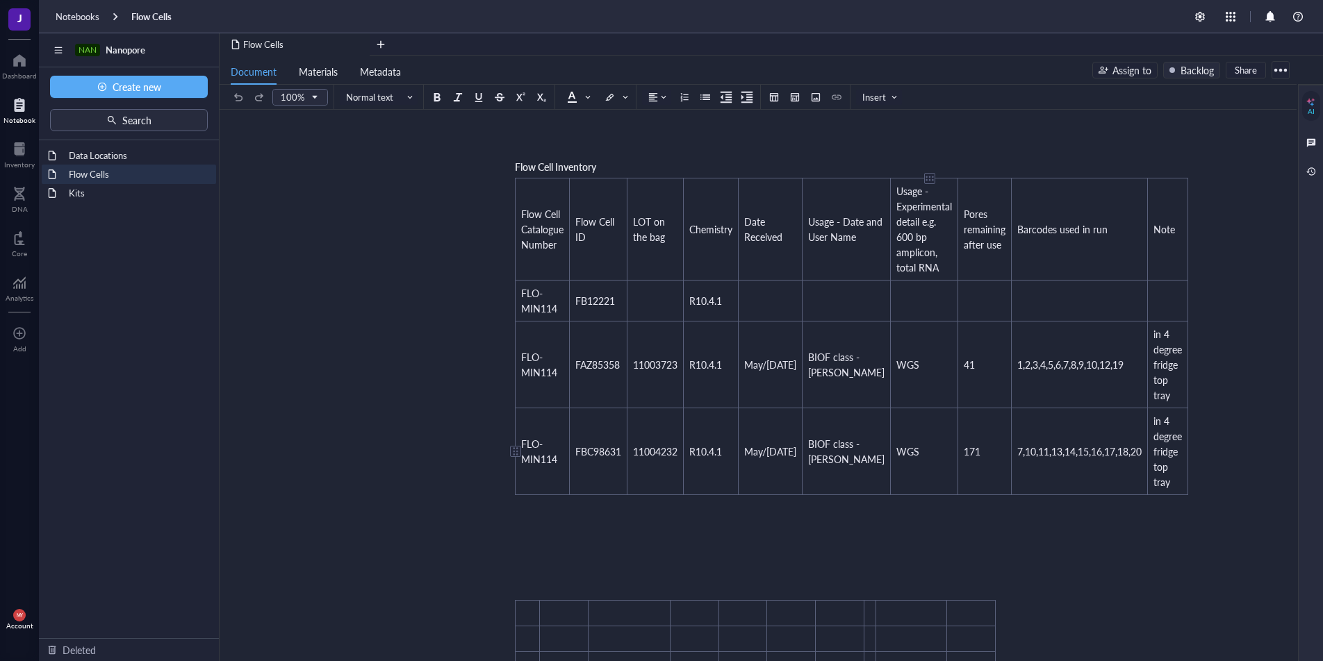
scroll to position [351, 0]
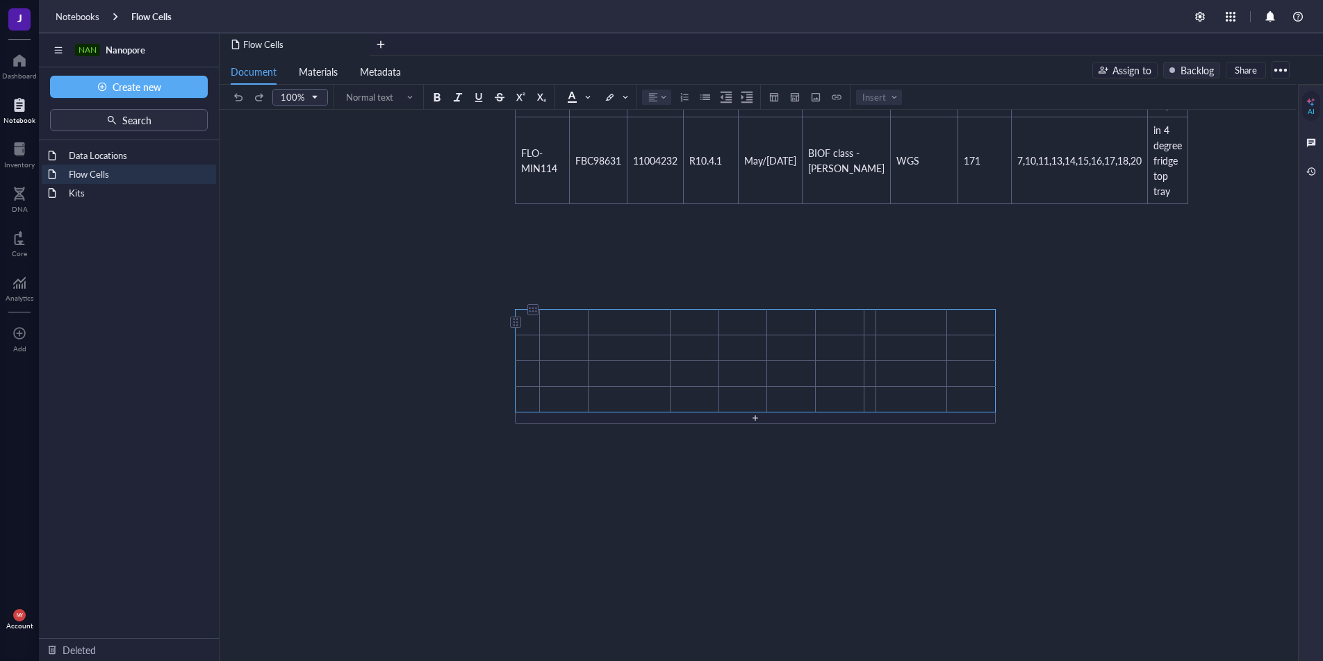
drag, startPoint x: 973, startPoint y: 397, endPoint x: 533, endPoint y: 324, distance: 445.6
click at [533, 324] on tbody "﻿ ﻿ ﻿ ﻿ ﻿ ﻿ ﻿ ﻿ ﻿ ﻿ ﻿ ﻿ ﻿ ﻿ ﻿ ﻿ ﻿ ﻿ ﻿ ﻿ ﻿ ﻿ ﻿ ﻿ ﻿ ﻿ ﻿ ﻿ ﻿ ﻿ ﻿ ﻿ ﻿ ﻿ ﻿ ﻿ ﻿ ﻿ ﻿ ﻿" at bounding box center [755, 361] width 480 height 103
click at [513, 320] on div at bounding box center [516, 322] width 10 height 10
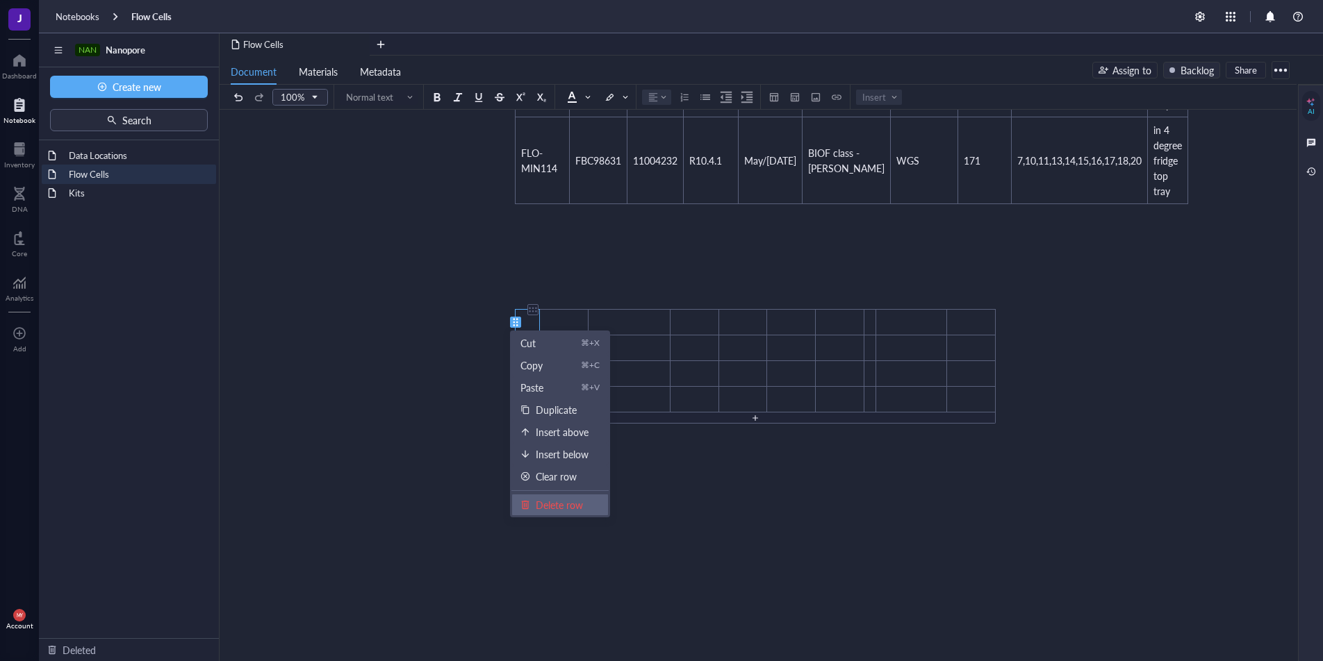
click at [595, 509] on div "Delete row" at bounding box center [559, 504] width 79 height 15
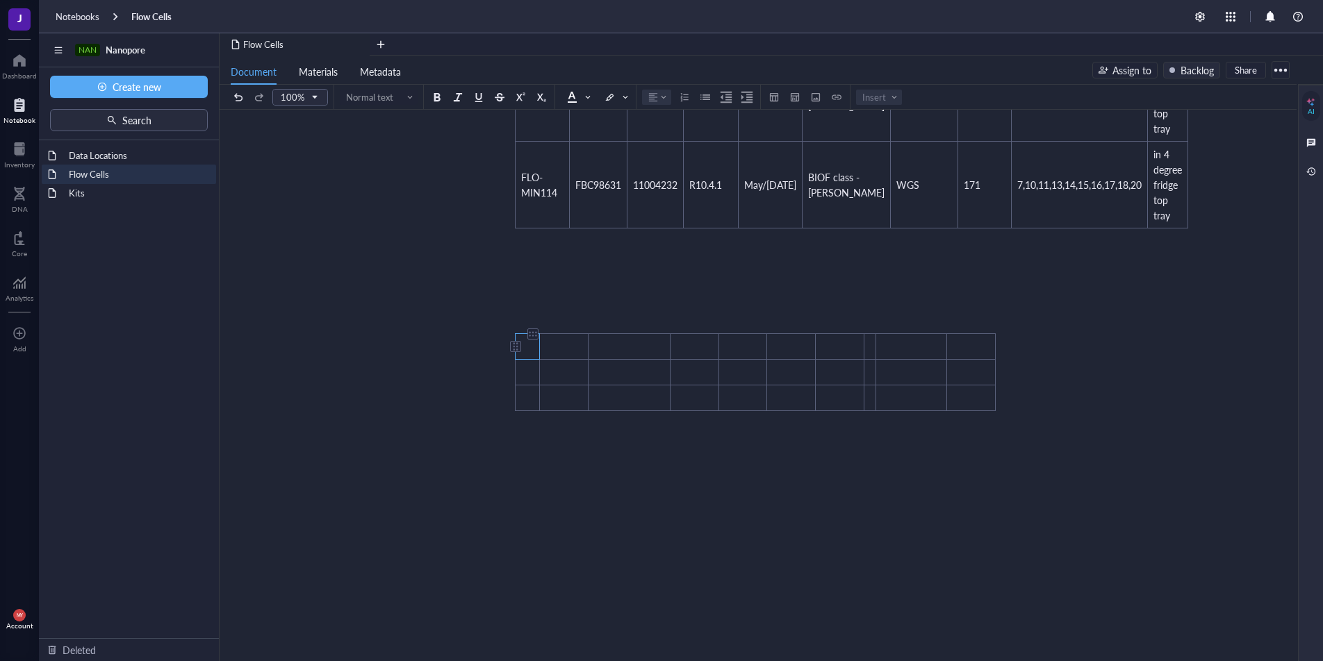
click at [515, 347] on div at bounding box center [516, 347] width 10 height 10
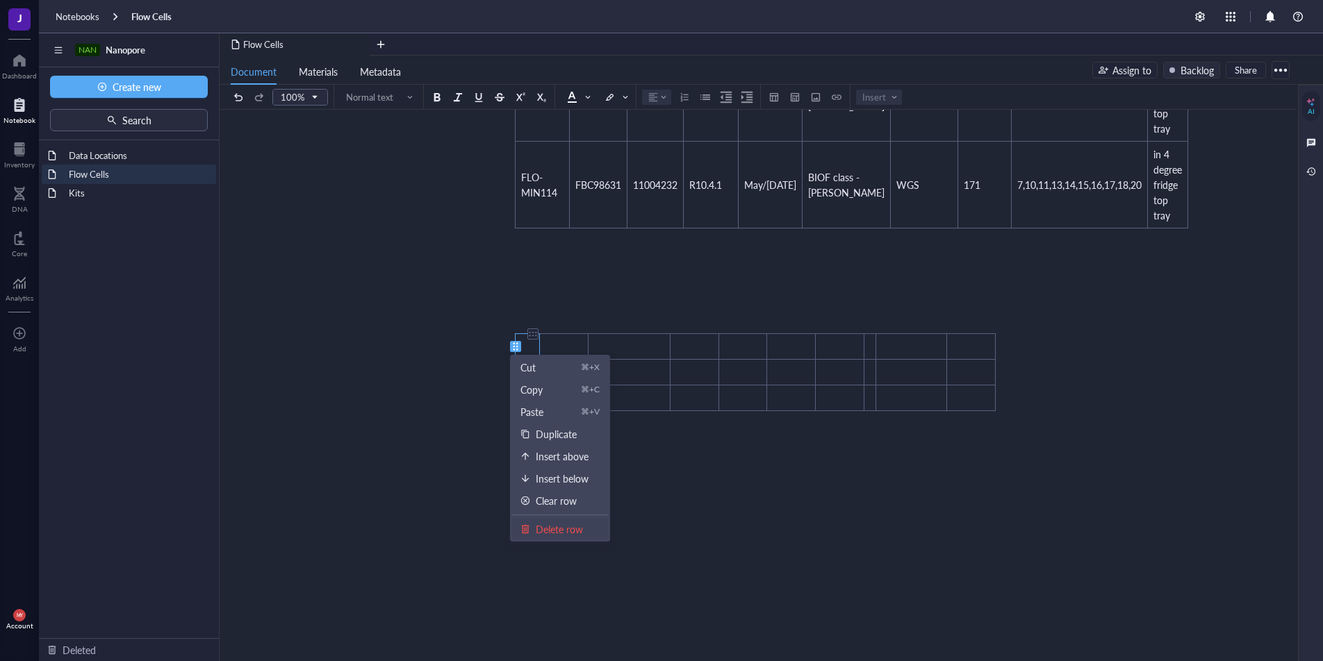
click at [552, 529] on div "Delete row" at bounding box center [559, 529] width 47 height 15
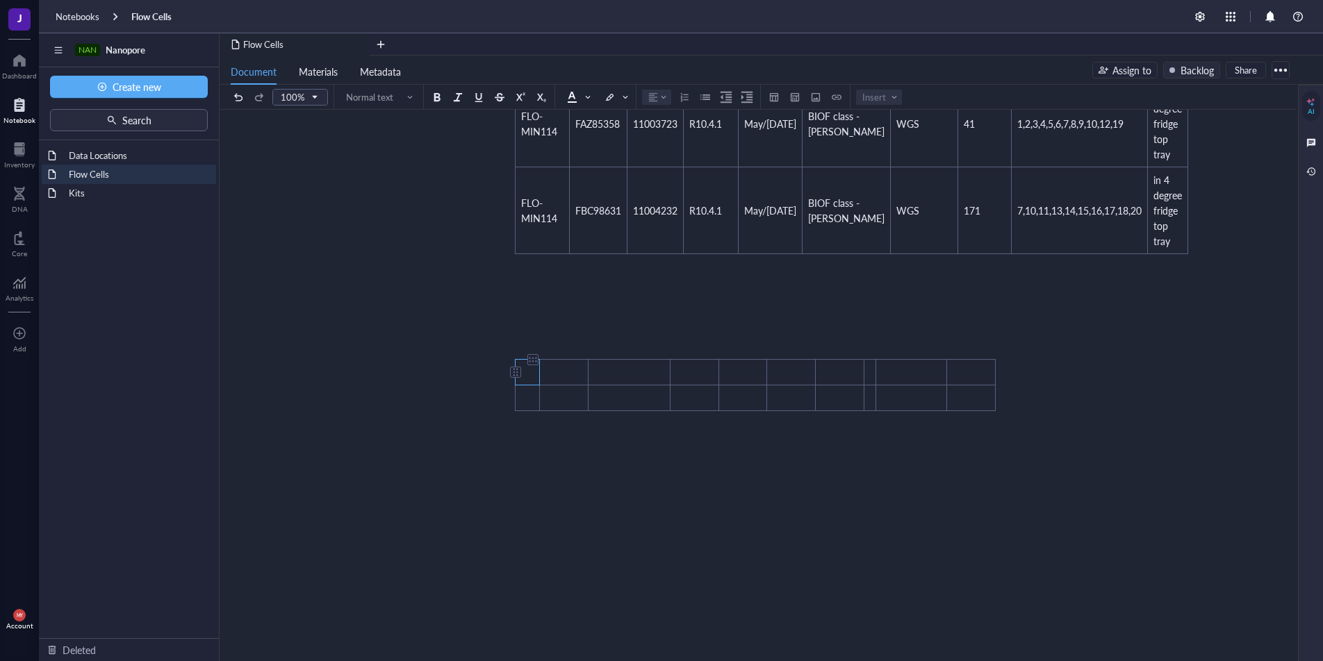
scroll to position [301, 0]
click at [513, 372] on div "﻿ ﻿ ﻿ ﻿ ﻿ ﻿ ﻿ ﻿ ﻿ ﻿ ﻿ ﻿ ﻿ ﻿ ﻿ ﻿ ﻿ ﻿ ﻿ ﻿ ﻿" at bounding box center [755, 375] width 495 height 85
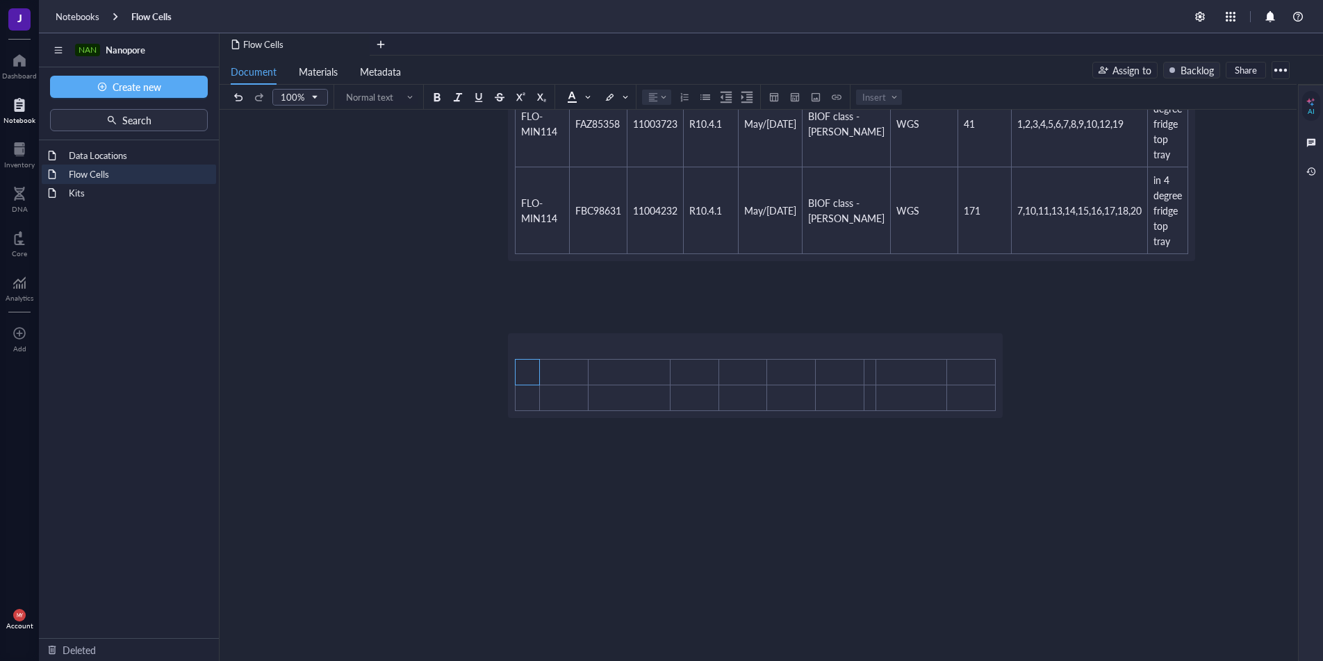
click at [517, 375] on div "﻿ Flow Cell Inventory Flow Cell Catalogue Number Flow Cell ID LOT on the bag Ch…" at bounding box center [755, 289] width 495 height 793
click at [525, 373] on div "﻿ Flow Cell Inventory Flow Cell Catalogue Number Flow Cell ID LOT on the bag Ch…" at bounding box center [755, 289] width 495 height 793
drag, startPoint x: 490, startPoint y: 379, endPoint x: 511, endPoint y: 432, distance: 57.0
click at [490, 380] on div "Flow Cells Flow Cells ﻿ Flow Cell Inventory Flow Cell Catalogue Number Flow Cel…" at bounding box center [754, 264] width 1071 height 845
click at [560, 479] on div "﻿ Flow Cell Inventory Flow Cell Catalogue Number Flow Cell ID LOT on the bag Ch…" at bounding box center [755, 289] width 495 height 793
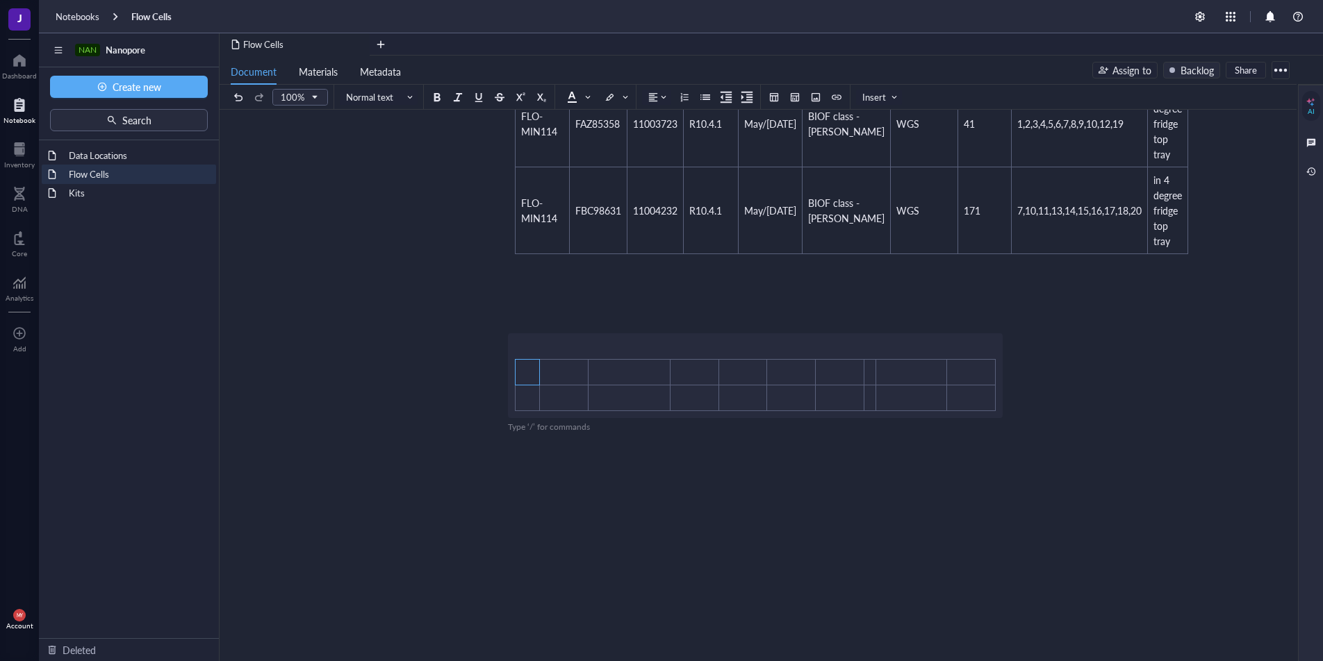
click at [553, 381] on div "﻿ Flow Cell Inventory Flow Cell Catalogue Number Flow Cell ID LOT on the bag Ch…" at bounding box center [755, 289] width 495 height 793
click at [544, 377] on div "﻿ Flow Cell Inventory Flow Cell Catalogue Number Flow Cell ID LOT on the bag Ch…" at bounding box center [755, 289] width 495 height 793
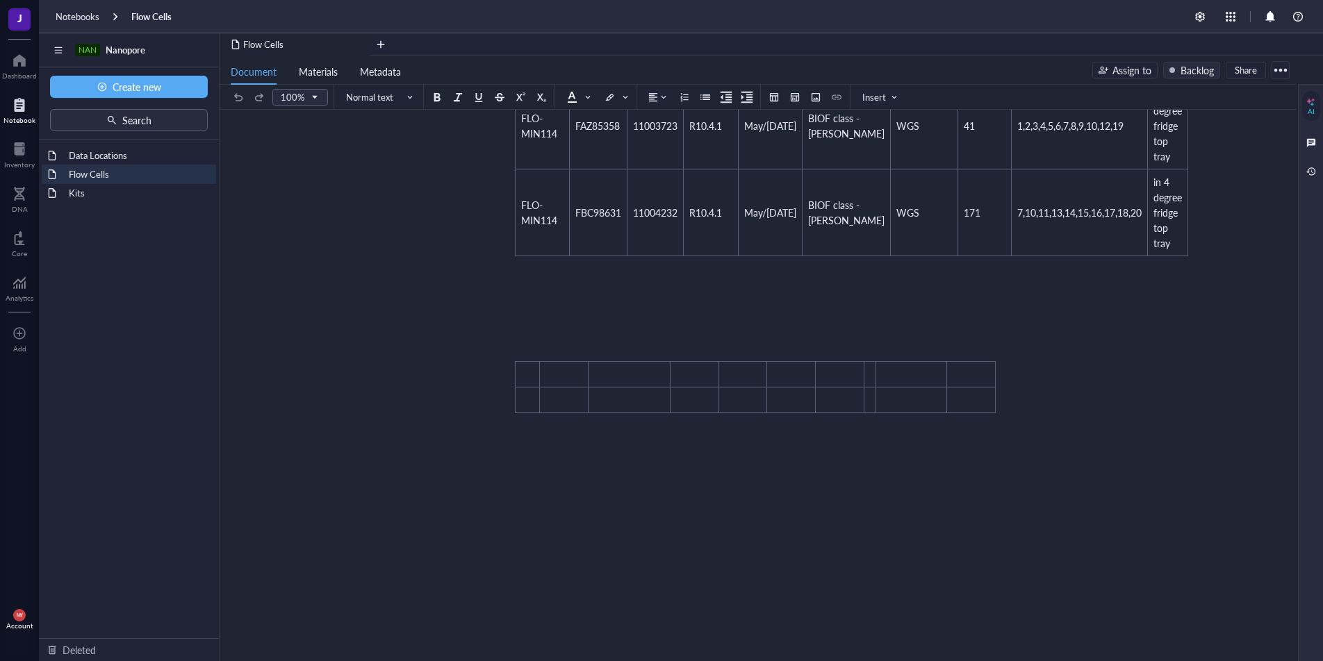
scroll to position [301, 0]
click at [527, 373] on td "﻿" at bounding box center [527, 373] width 24 height 26
click at [514, 373] on div at bounding box center [516, 372] width 10 height 10
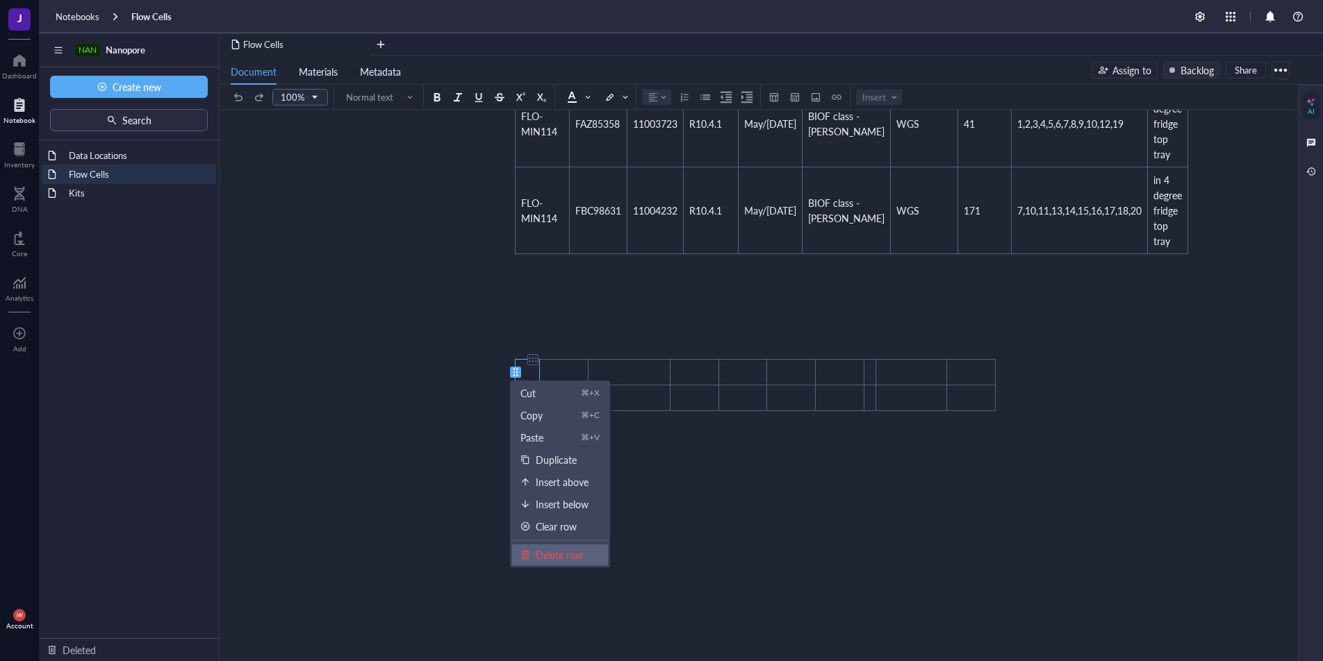
click at [554, 556] on div "Delete row" at bounding box center [559, 554] width 47 height 15
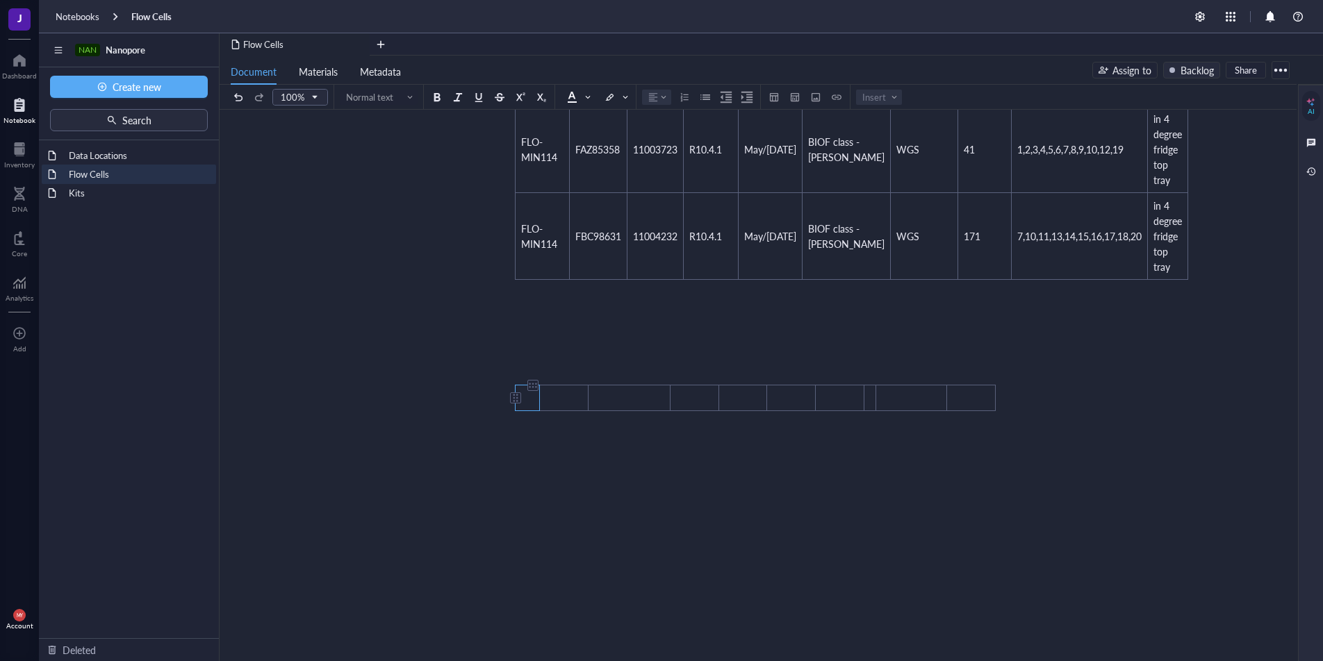
click at [512, 397] on div at bounding box center [516, 398] width 10 height 10
click at [523, 445] on div "﻿ Flow Cell Inventory Flow Cell Catalogue Number Flow Cell ID LOT on the bag Ch…" at bounding box center [755, 303] width 495 height 768
click at [508, 397] on div "﻿ ﻿ ﻿ ﻿ ﻿ ﻿ ﻿ ﻿ ﻿ ﻿ ﻿" at bounding box center [755, 388] width 495 height 59
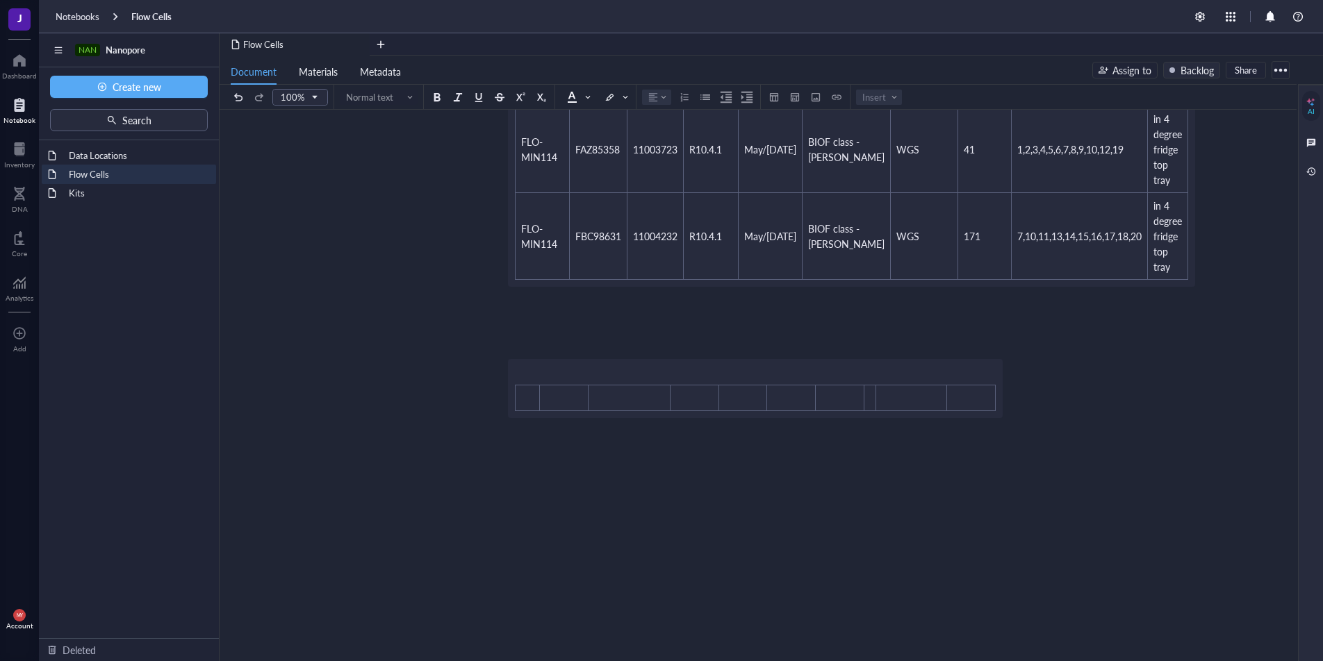
click at [520, 398] on div "﻿ Flow Cell Inventory Flow Cell Catalogue Number Flow Cell ID LOT on the bag Ch…" at bounding box center [755, 303] width 495 height 768
click at [513, 402] on div "﻿ Flow Cell Inventory Flow Cell Catalogue Number Flow Cell ID LOT on the bag Ch…" at bounding box center [755, 303] width 495 height 768
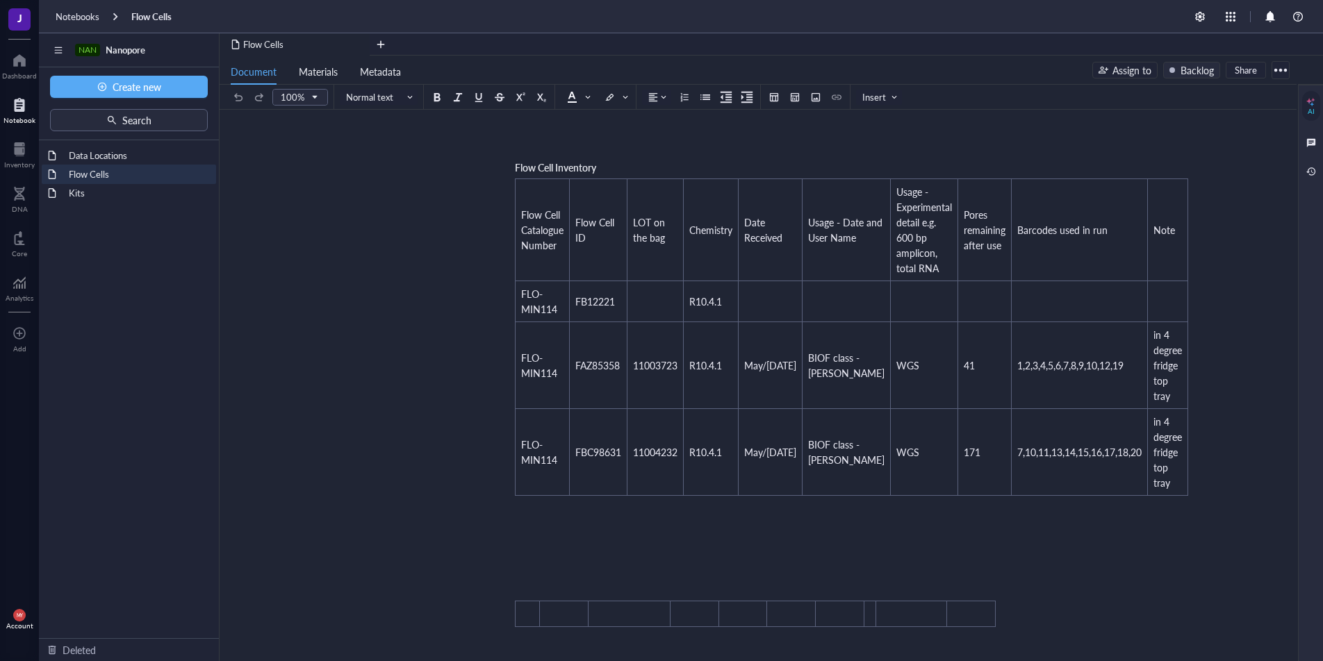
scroll to position [119, 0]
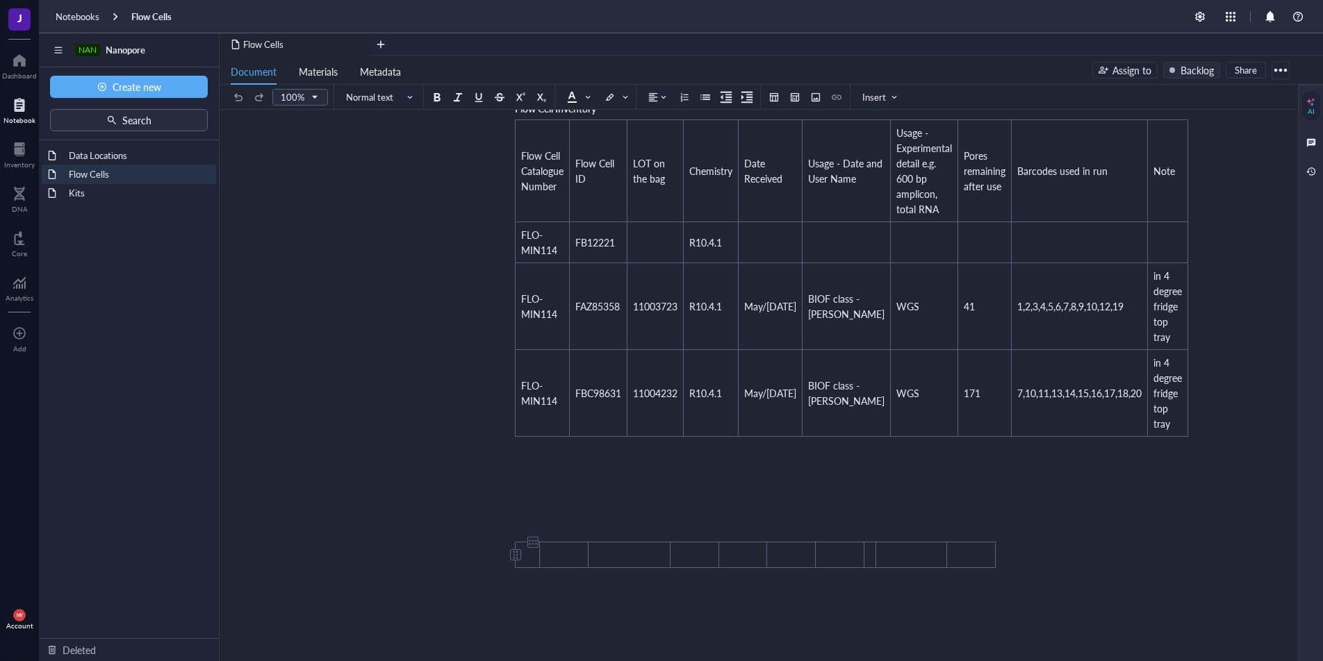
click at [518, 554] on div at bounding box center [516, 555] width 10 height 10
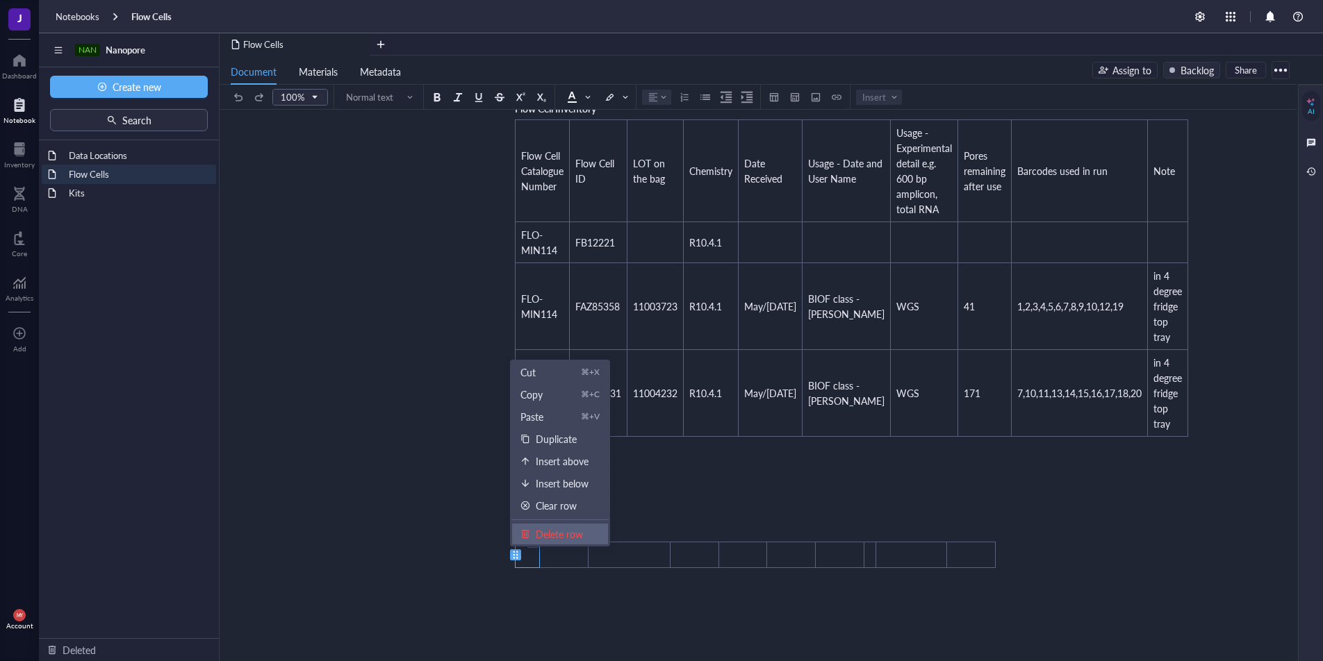
click at [538, 534] on div "Delete row" at bounding box center [559, 534] width 47 height 15
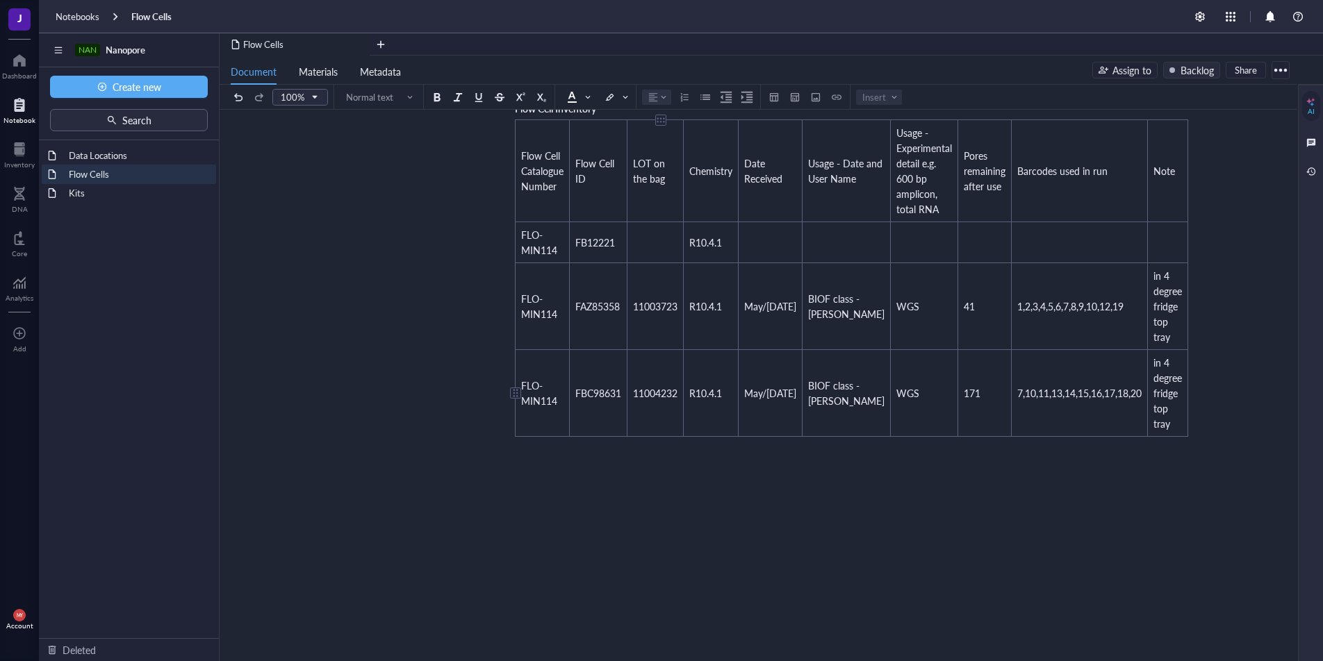
scroll to position [0, 0]
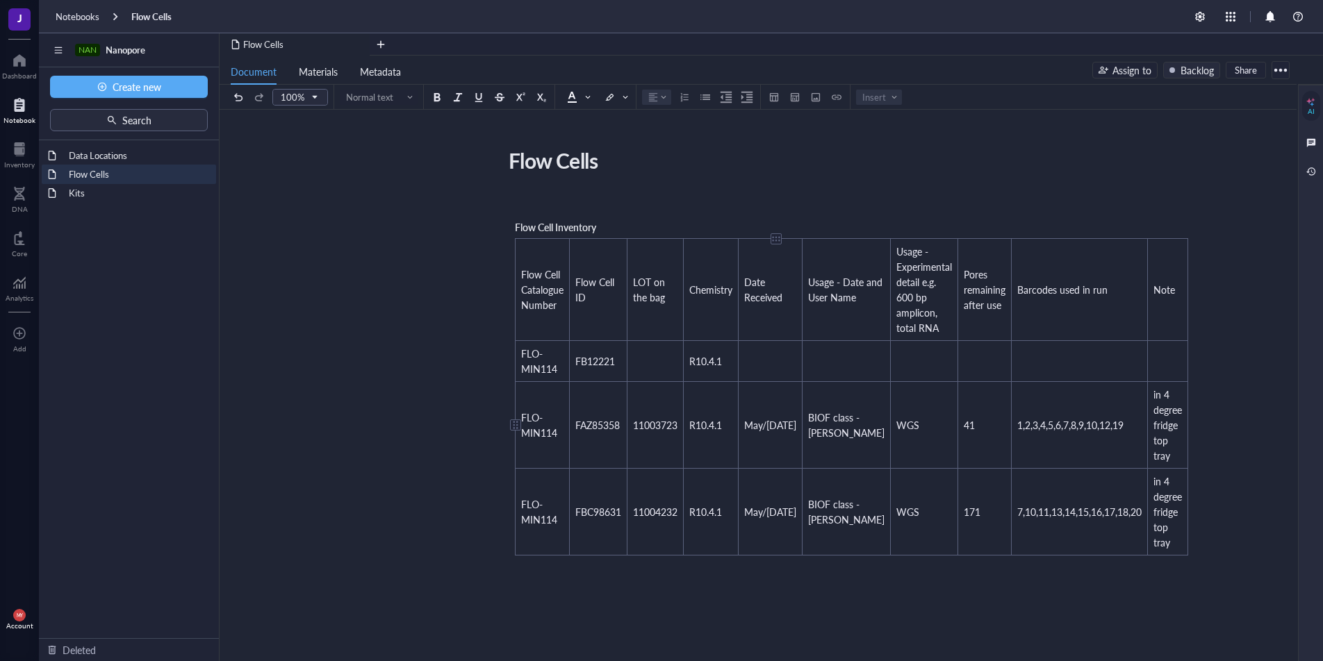
click at [768, 418] on span "May/[DATE]" at bounding box center [770, 425] width 52 height 14
click at [774, 510] on span "May/[DATE]" at bounding box center [770, 512] width 52 height 14
click at [745, 529] on td "May/[DATE]" at bounding box center [770, 512] width 64 height 87
click at [781, 520] on td "May/[DATE]" at bounding box center [770, 512] width 64 height 87
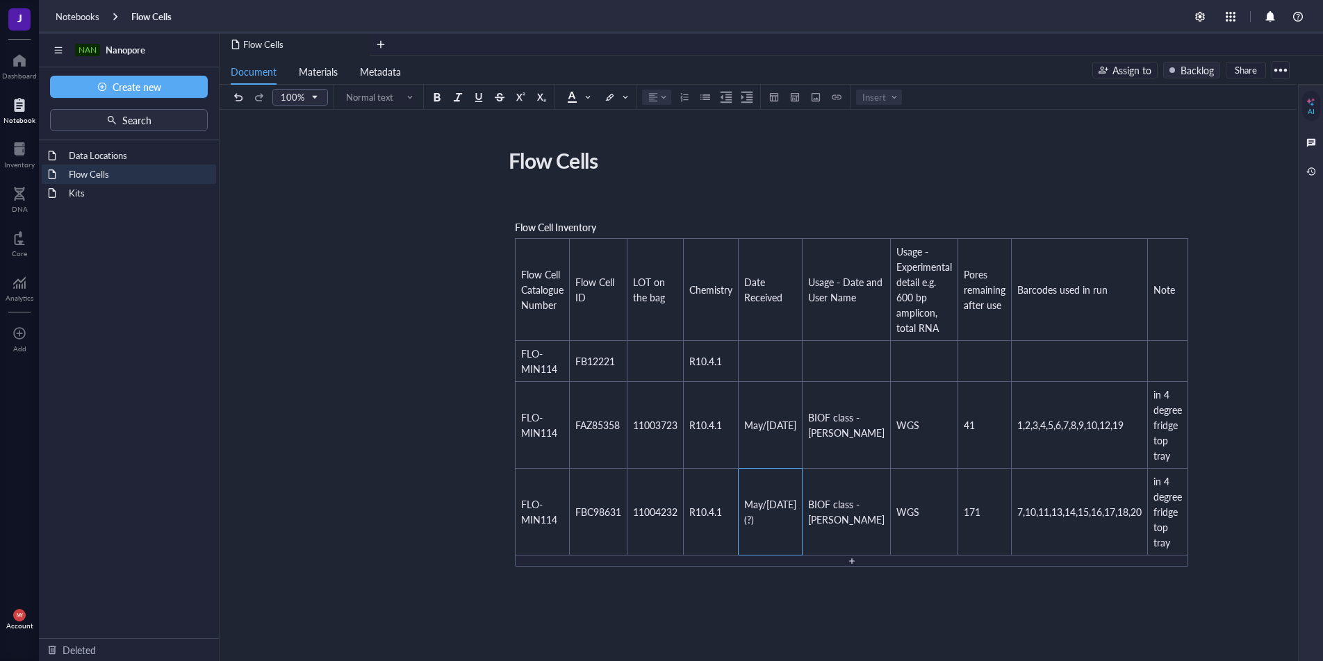
click at [983, 593] on div "﻿ Flow Cell Inventory Flow Cell Catalogue Number Flow Cell ID LOT on the bag Ch…" at bounding box center [755, 578] width 495 height 768
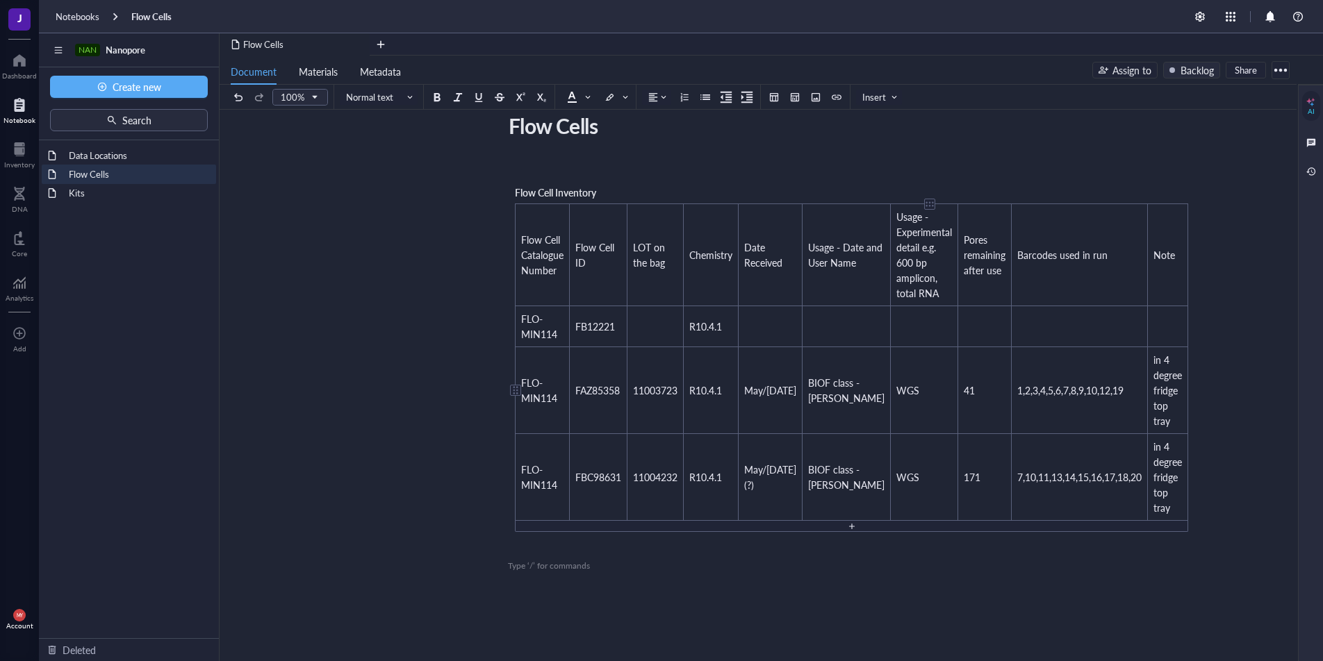
scroll to position [3, 0]
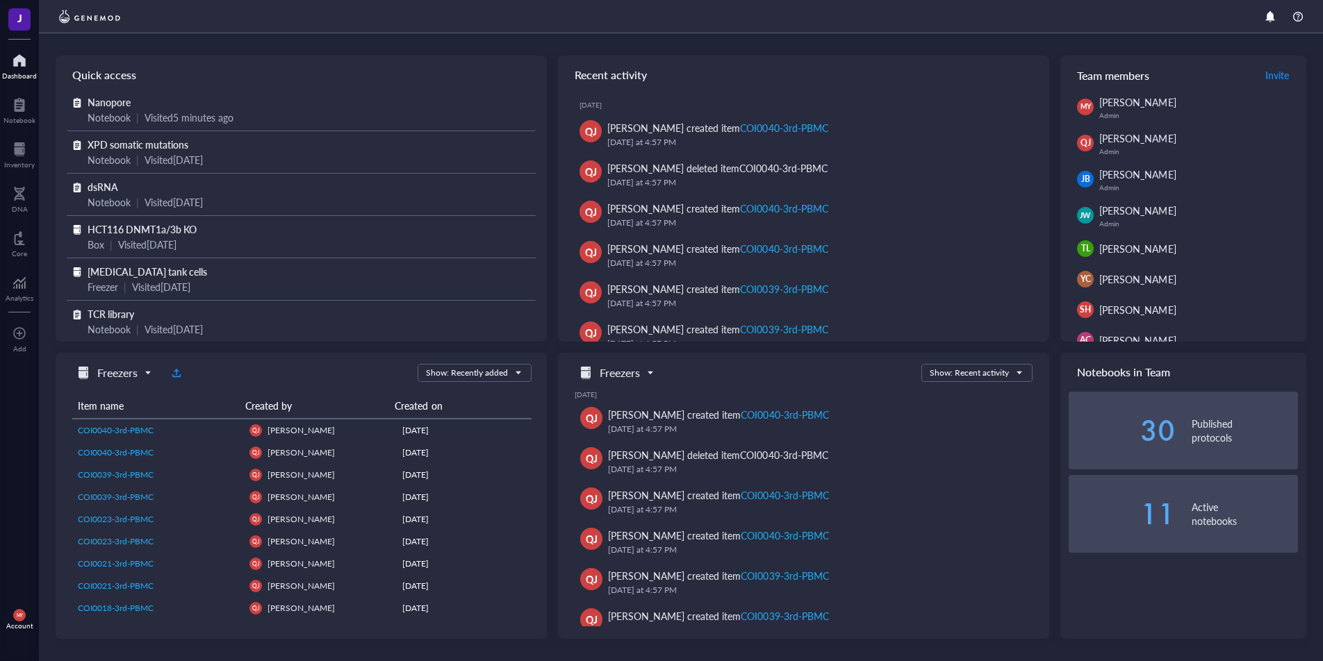
click at [140, 103] on div "Nanopore" at bounding box center [301, 101] width 427 height 15
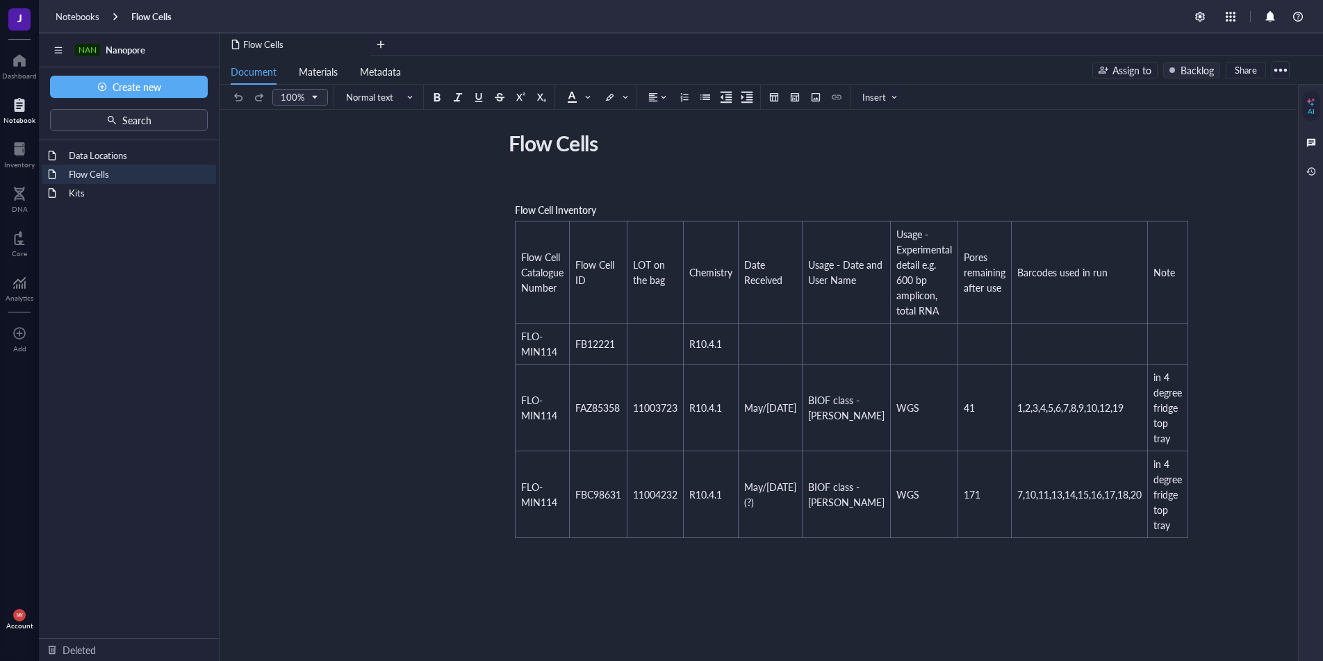
scroll to position [26, 0]
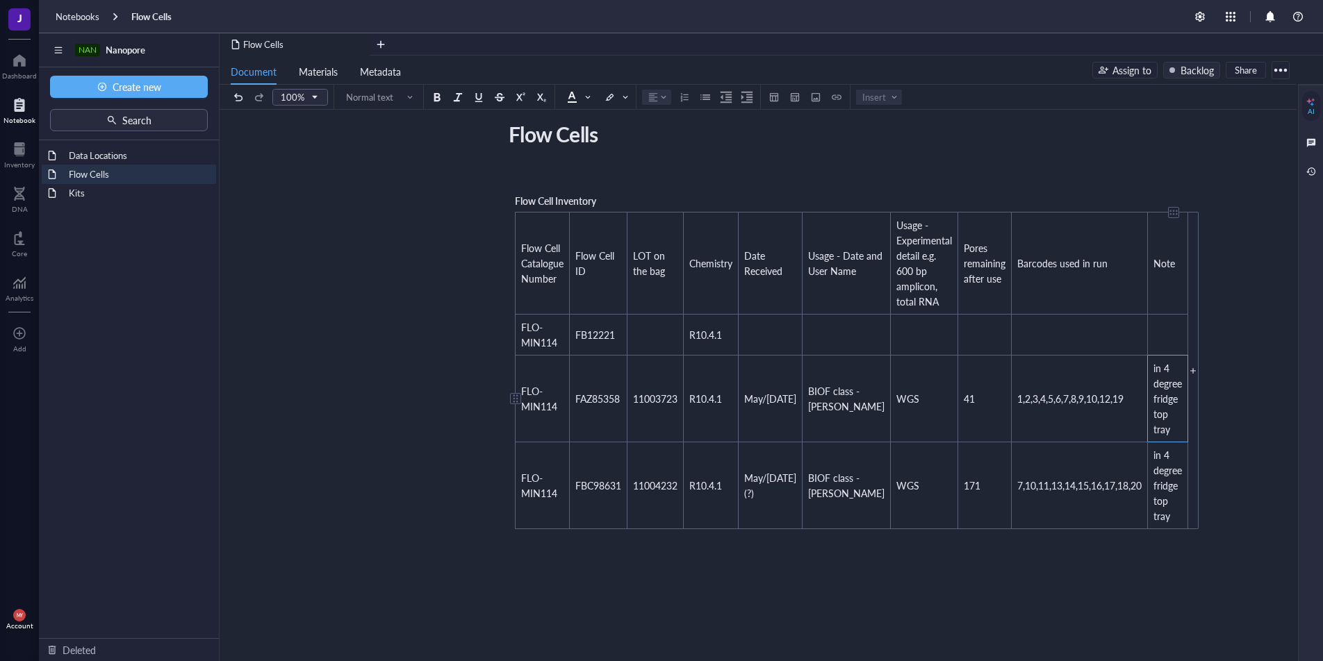
click at [1153, 383] on span "in 4 degree fridge top tray" at bounding box center [1168, 398] width 31 height 75
click at [1153, 504] on span "in 4 degree fridge top tray" at bounding box center [1168, 485] width 31 height 75
click at [1030, 407] on td "1,2,3,4,5,6,7,8,9,10,12,19" at bounding box center [1079, 399] width 136 height 87
click at [97, 190] on div "Kits" at bounding box center [129, 192] width 133 height 19
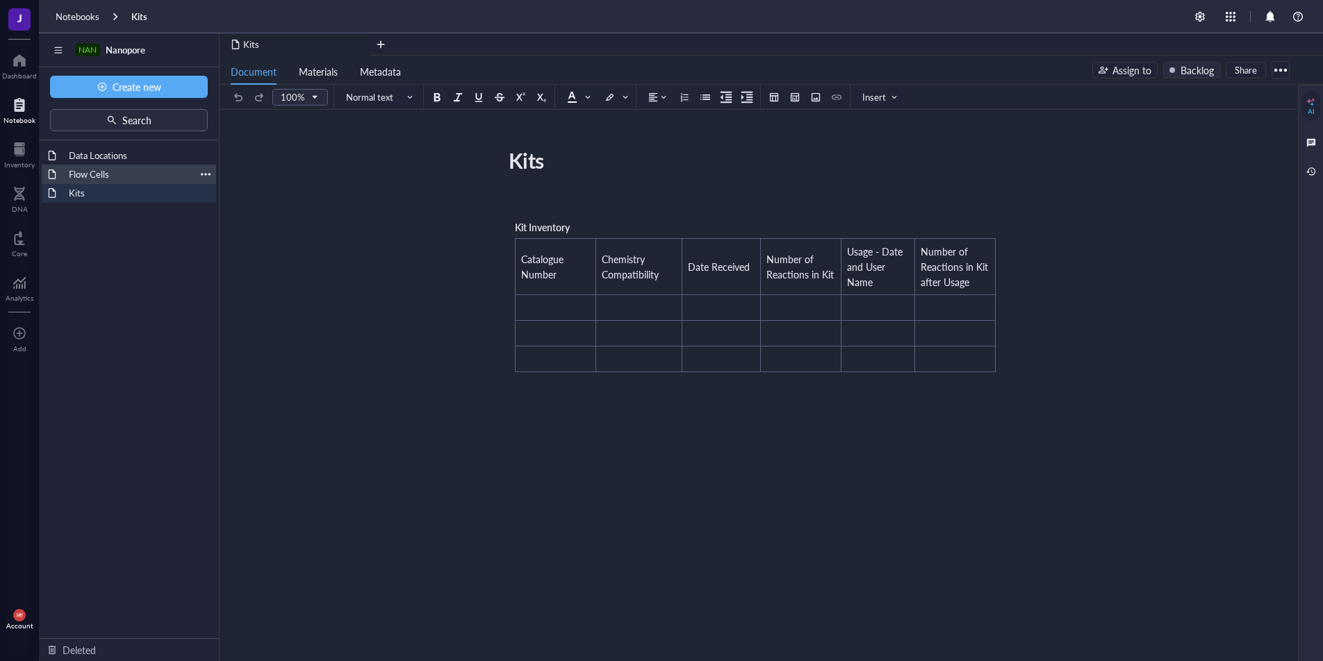
click at [118, 179] on div "Flow Cells" at bounding box center [129, 174] width 133 height 19
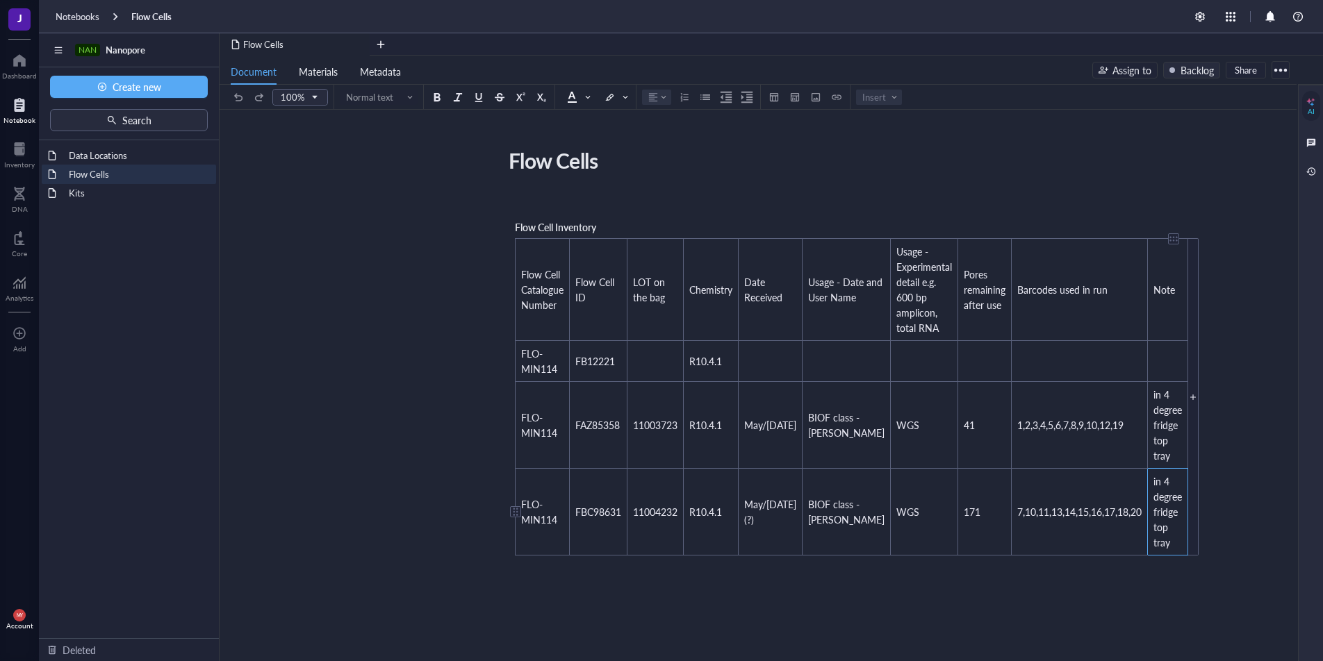
click at [1147, 543] on td "in 4 degree fridge top tray" at bounding box center [1167, 512] width 40 height 87
click at [1070, 604] on div "Flow Cells Flow Cells ﻿ Flow Cell Inventory Flow Cell Catalogue Number Flow Cel…" at bounding box center [754, 547] width 1071 height 808
click at [1046, 579] on div "Flow Cells Flow Cells ﻿ Flow Cell Inventory Flow Cell Catalogue Number Flow Cel…" at bounding box center [754, 547] width 1071 height 808
click at [1305, 435] on div "AI" at bounding box center [1310, 404] width 25 height 638
